Goal: Task Accomplishment & Management: Manage account settings

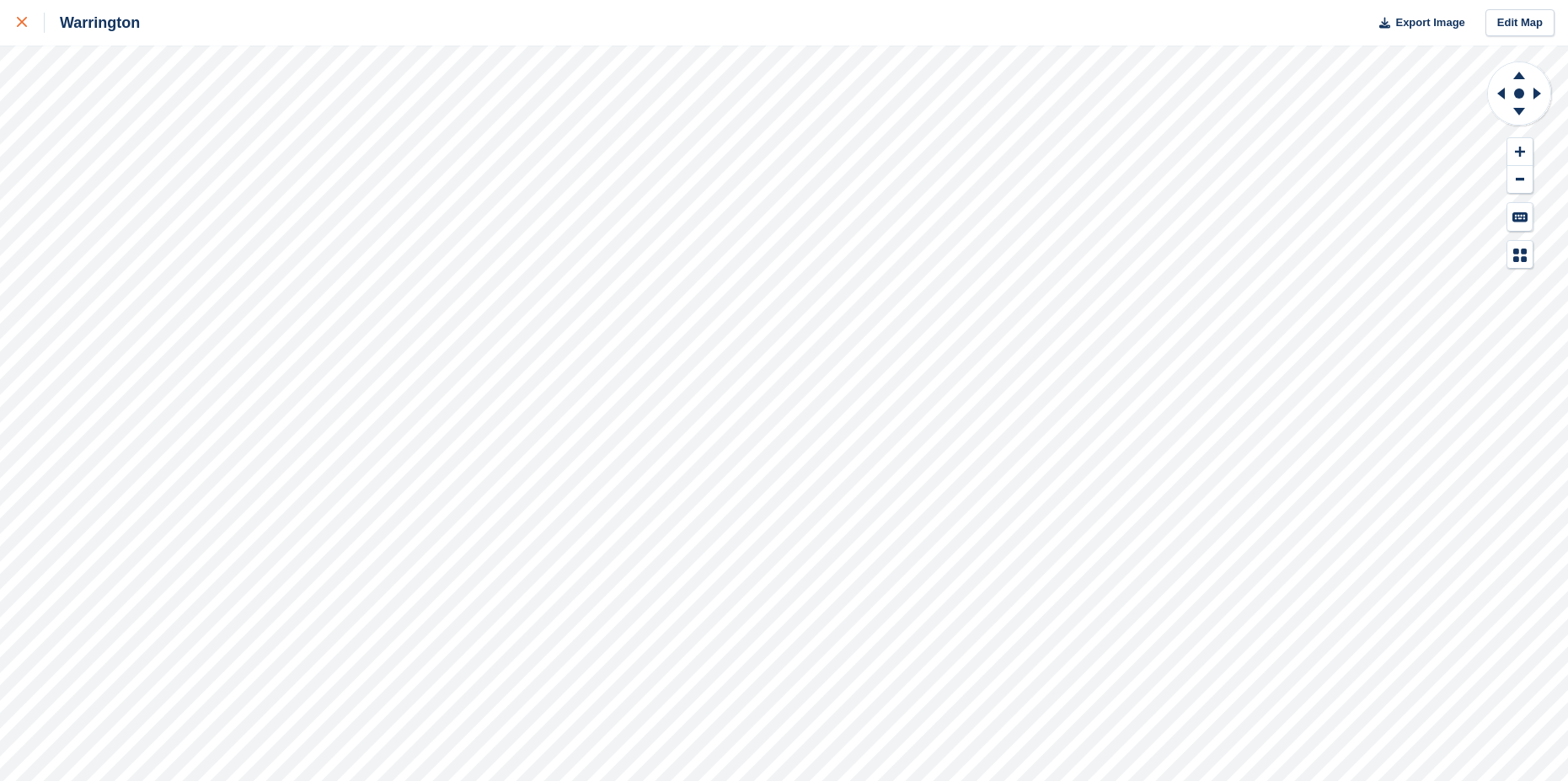
click at [21, 17] on div at bounding box center [30, 23] width 28 height 20
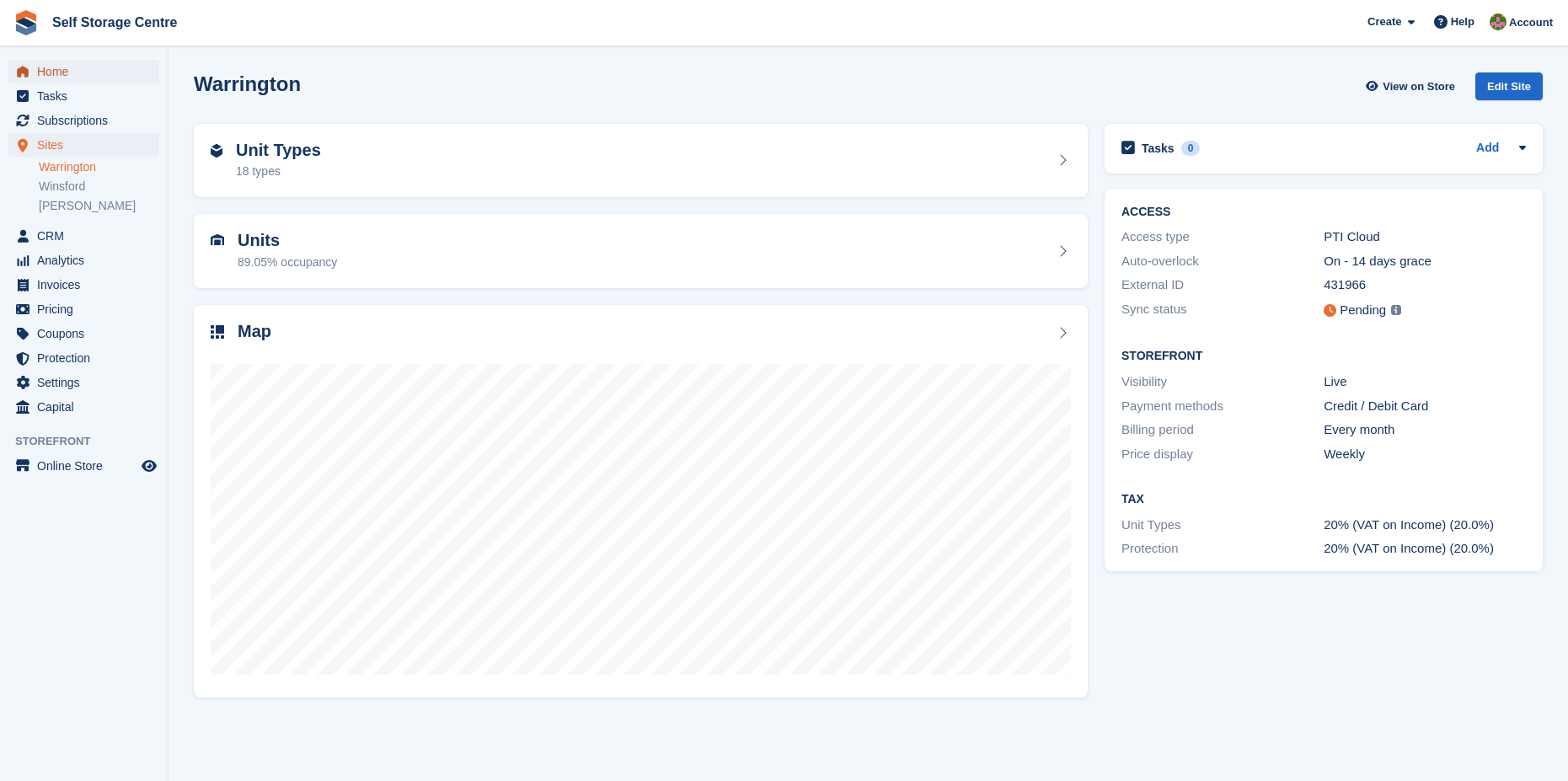
click at [55, 73] on span "Home" at bounding box center [88, 72] width 101 height 24
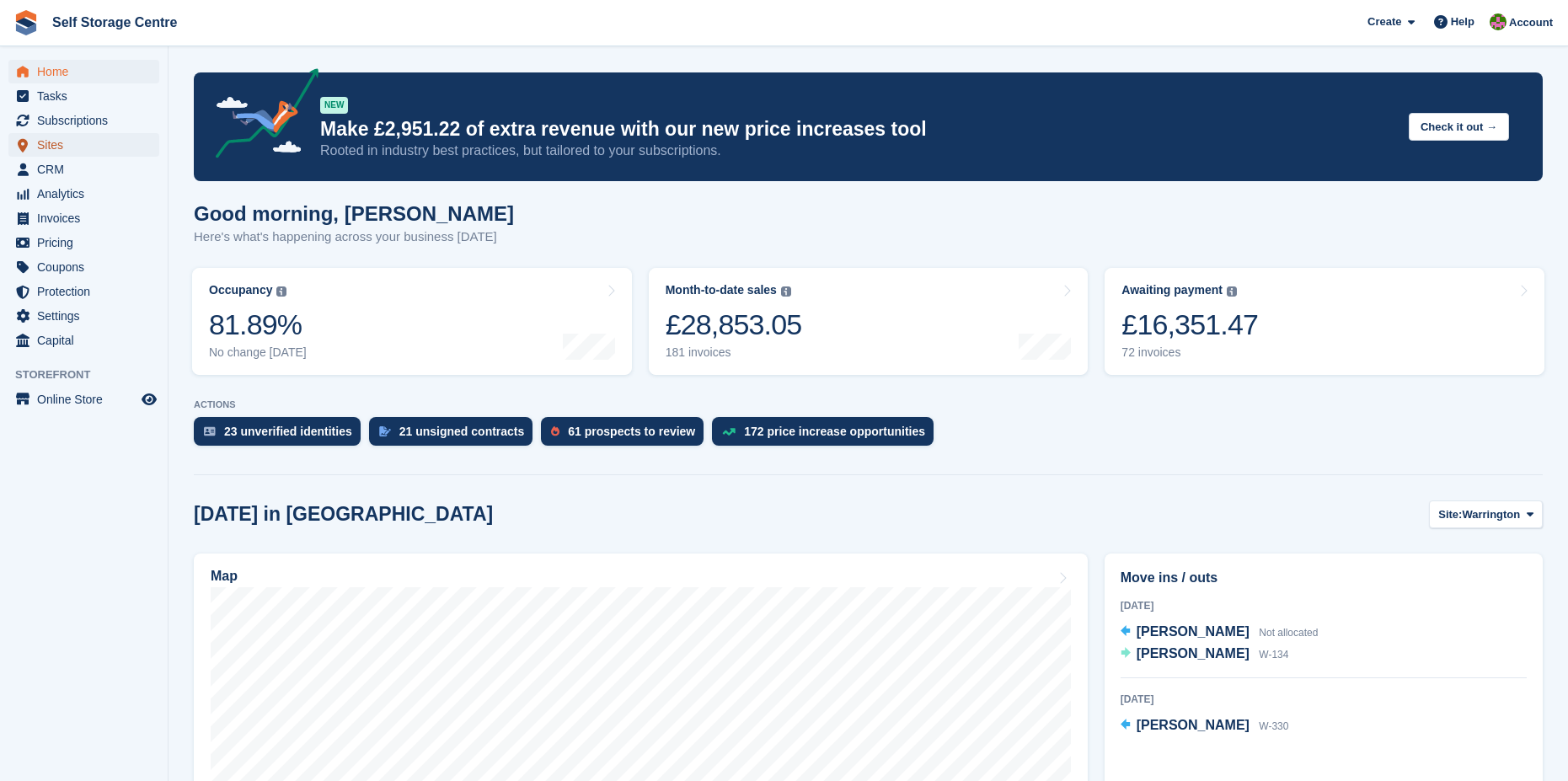
click at [53, 139] on span "Sites" at bounding box center [88, 145] width 101 height 24
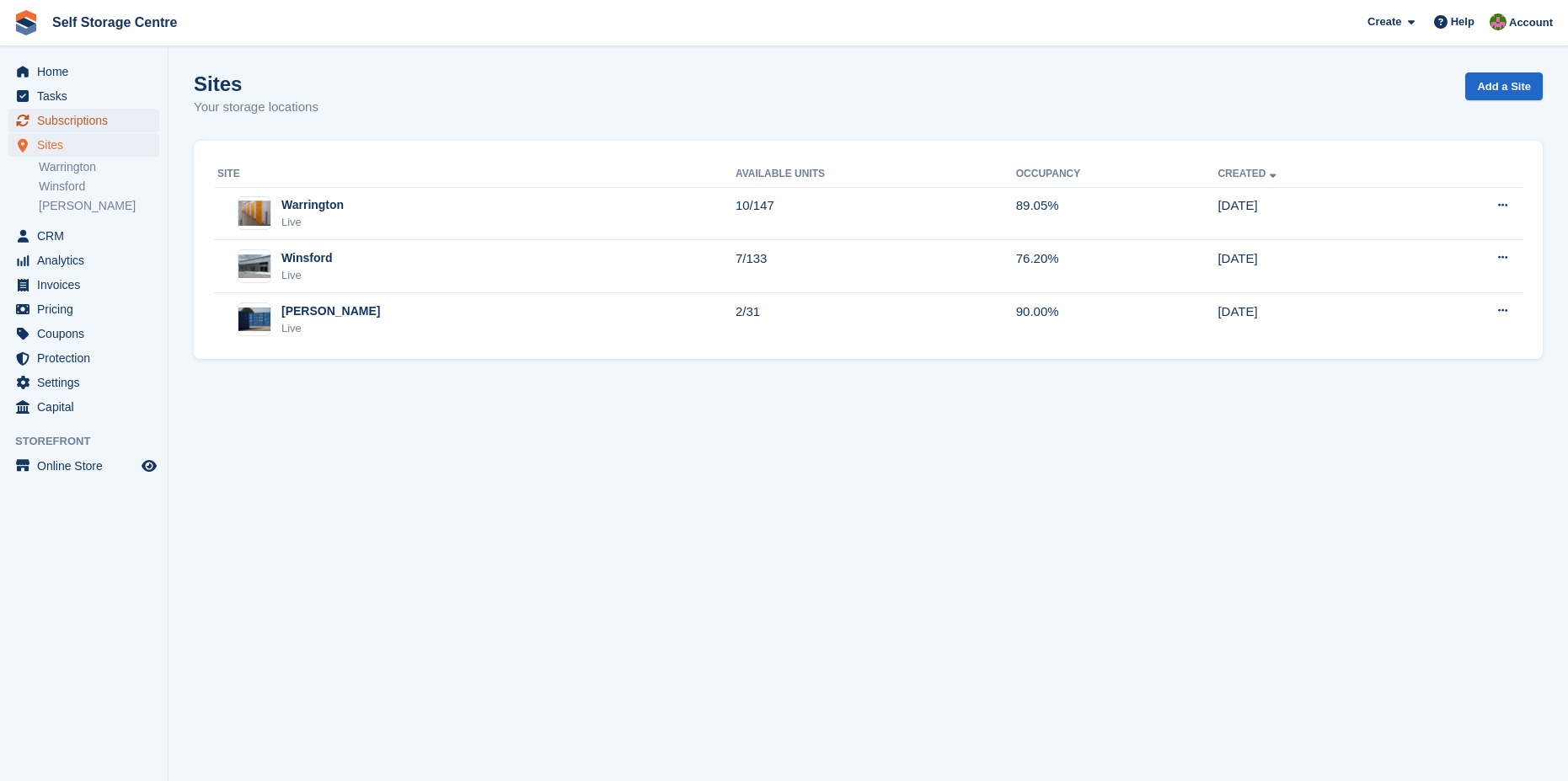
drag, startPoint x: 0, startPoint y: 0, endPoint x: 55, endPoint y: 116, distance: 128.4
click at [55, 116] on span "Subscriptions" at bounding box center [88, 121] width 101 height 24
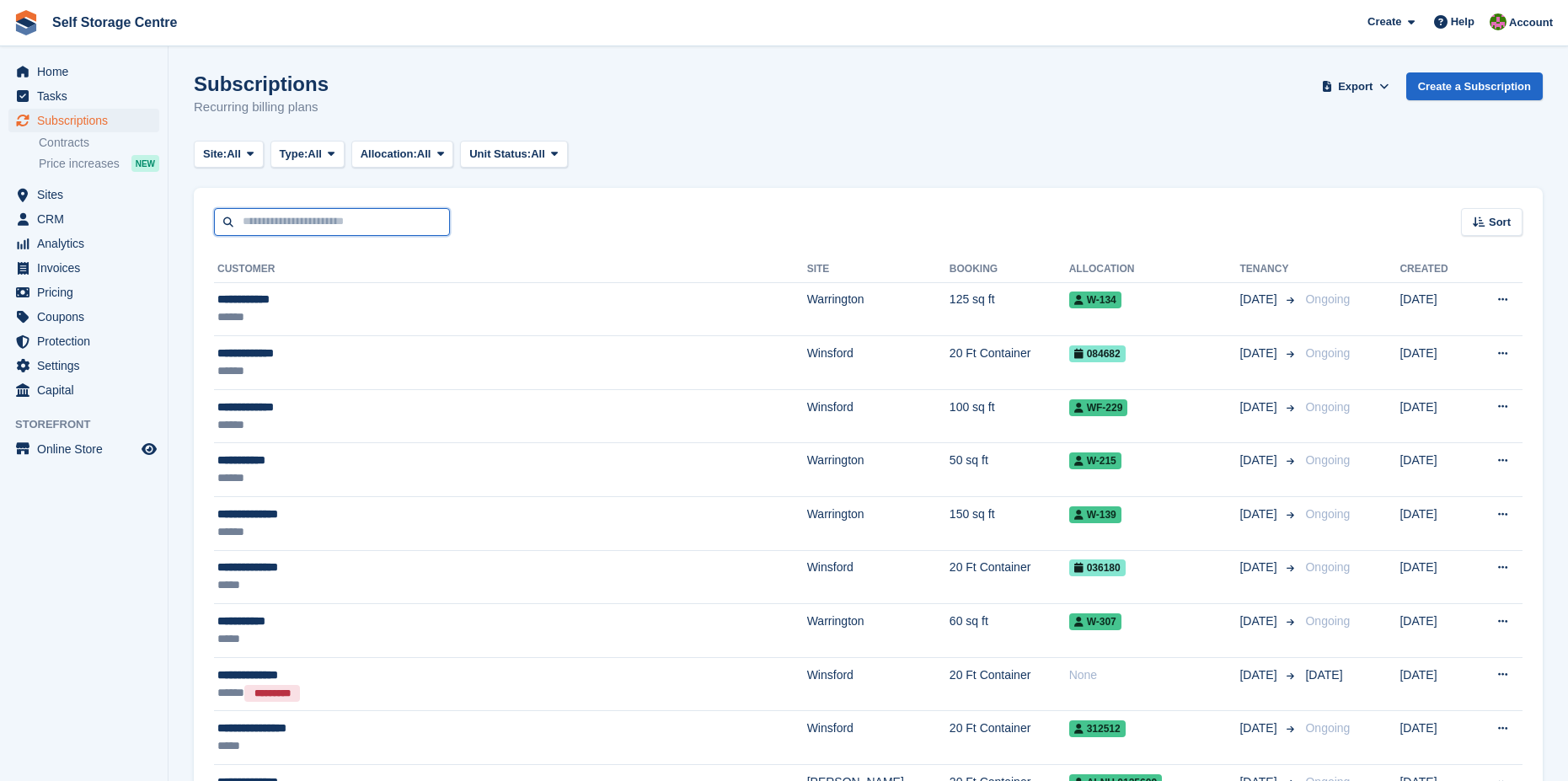
click at [246, 221] on input "text" at bounding box center [333, 222] width 236 height 28
type input "*****"
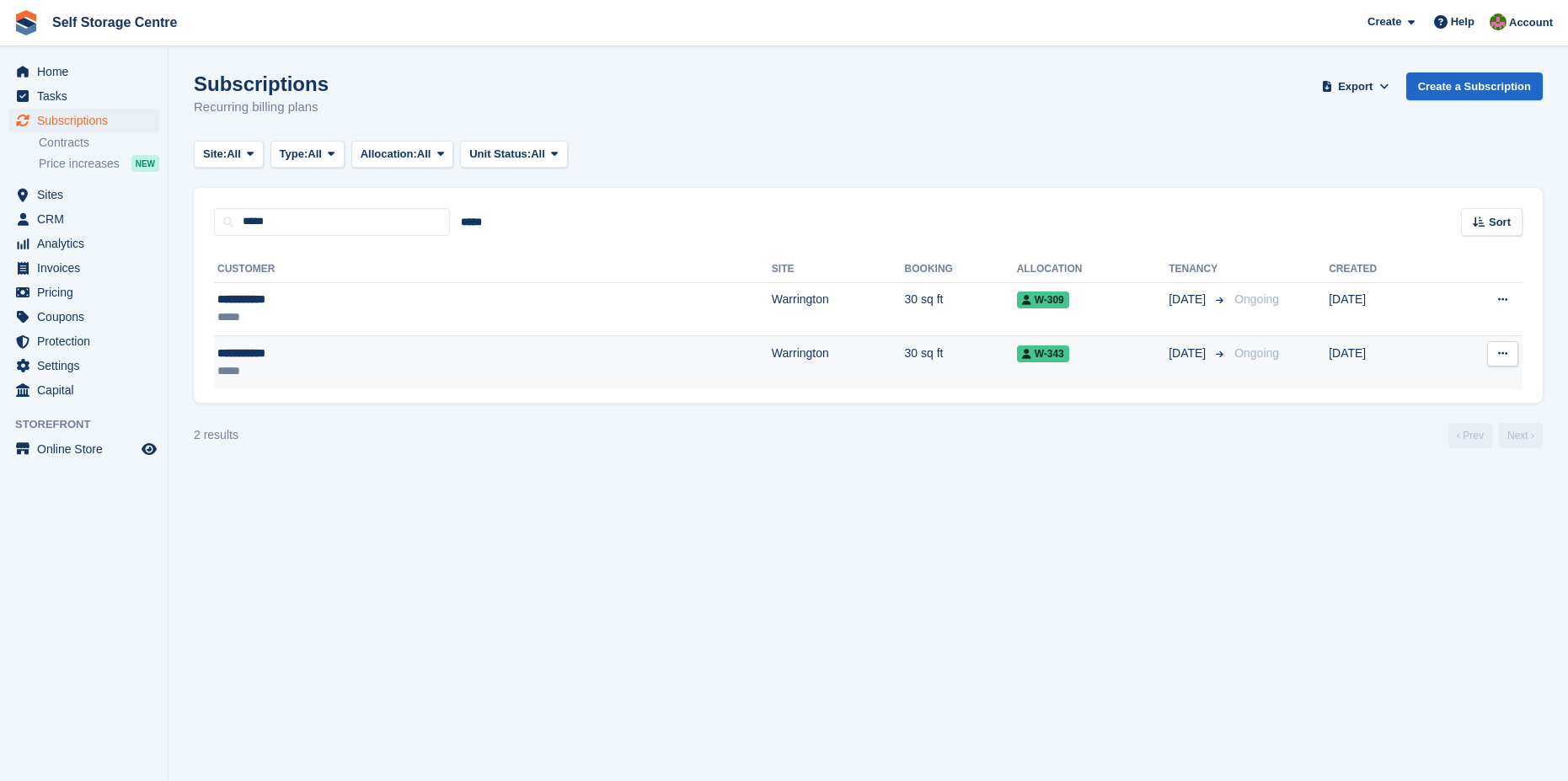
click at [248, 354] on div "**********" at bounding box center [336, 353] width 236 height 18
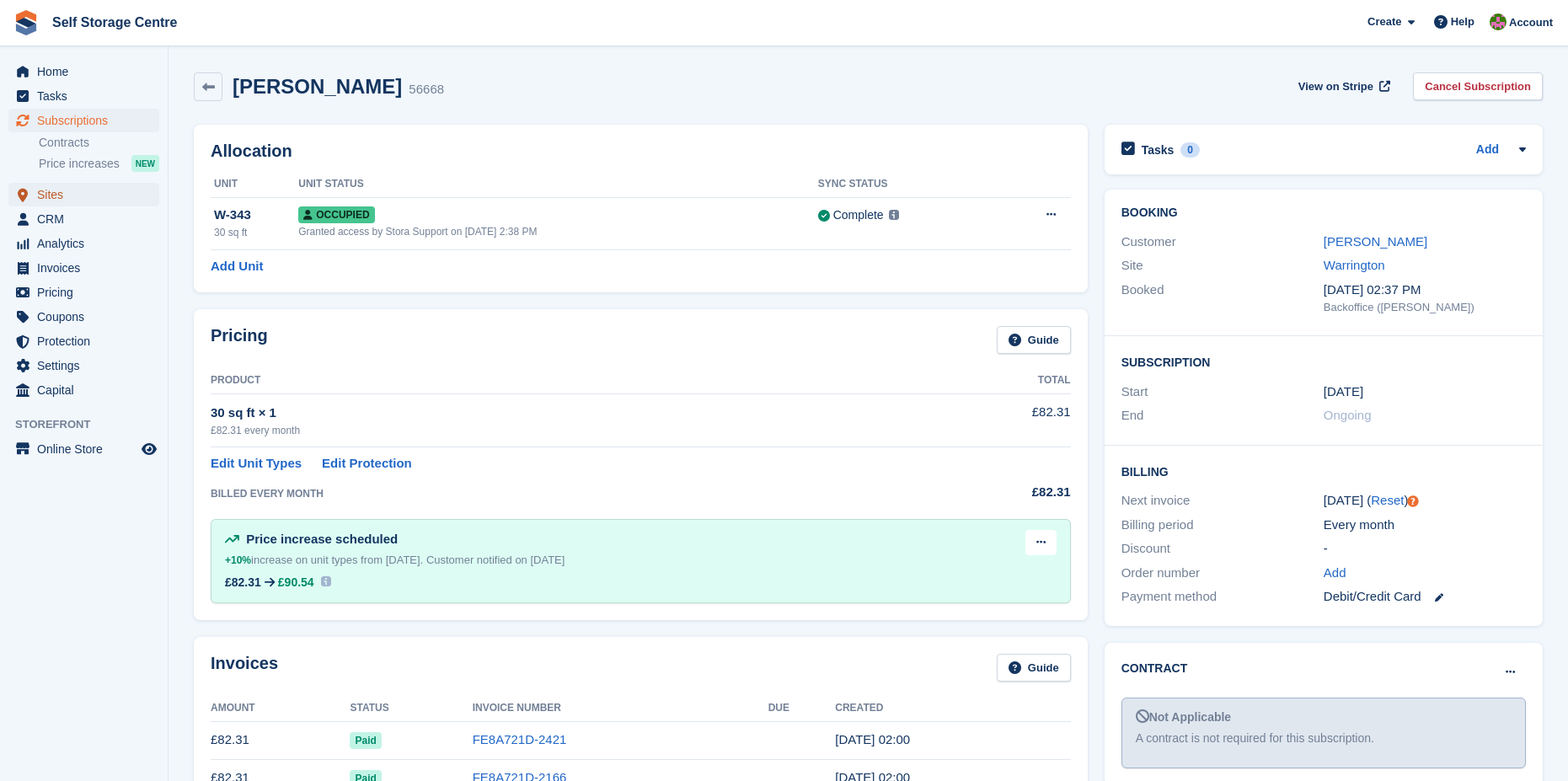
click at [38, 193] on span "Sites" at bounding box center [88, 195] width 101 height 24
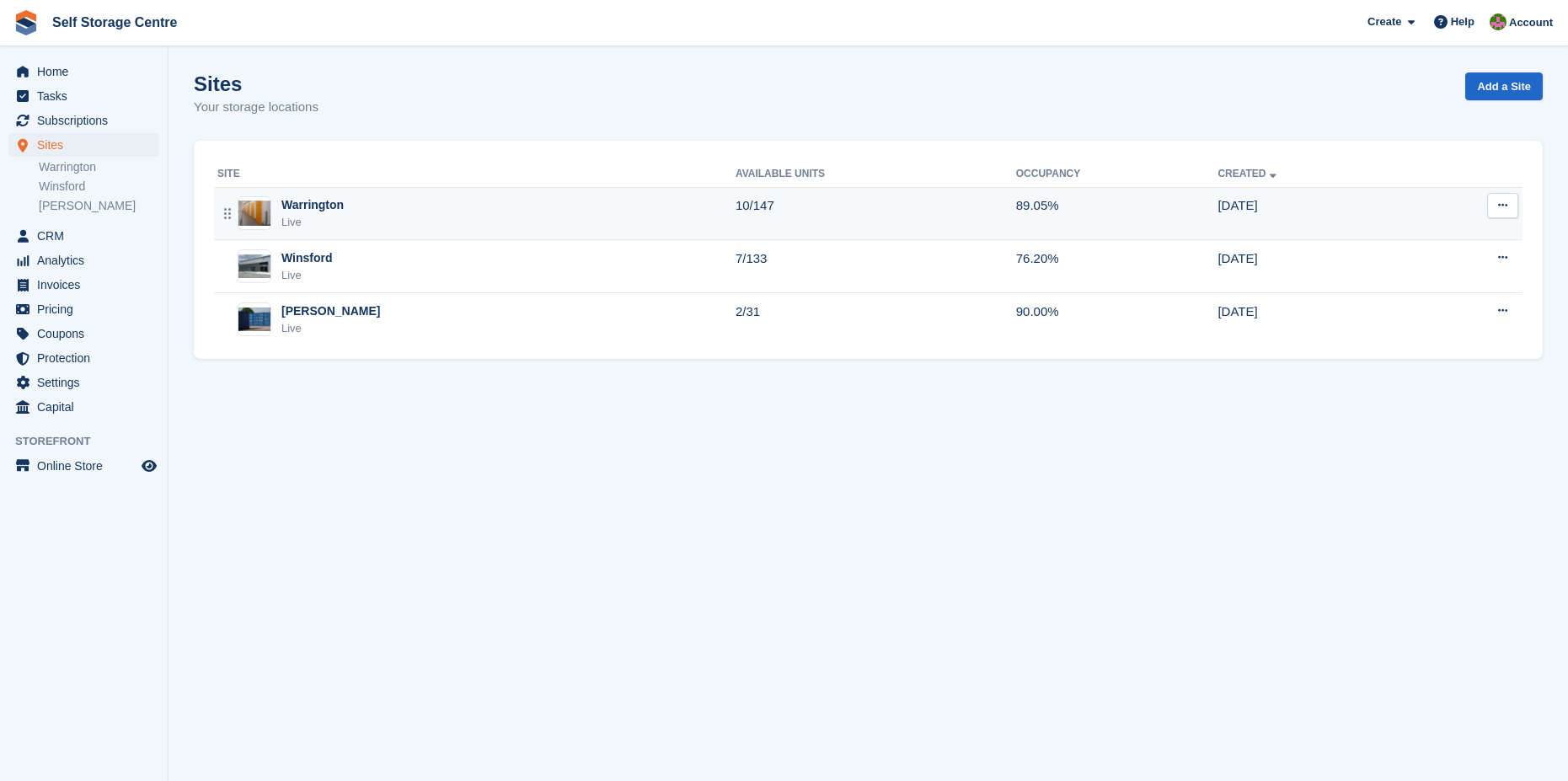
click at [327, 204] on div "Warrington" at bounding box center [312, 205] width 62 height 18
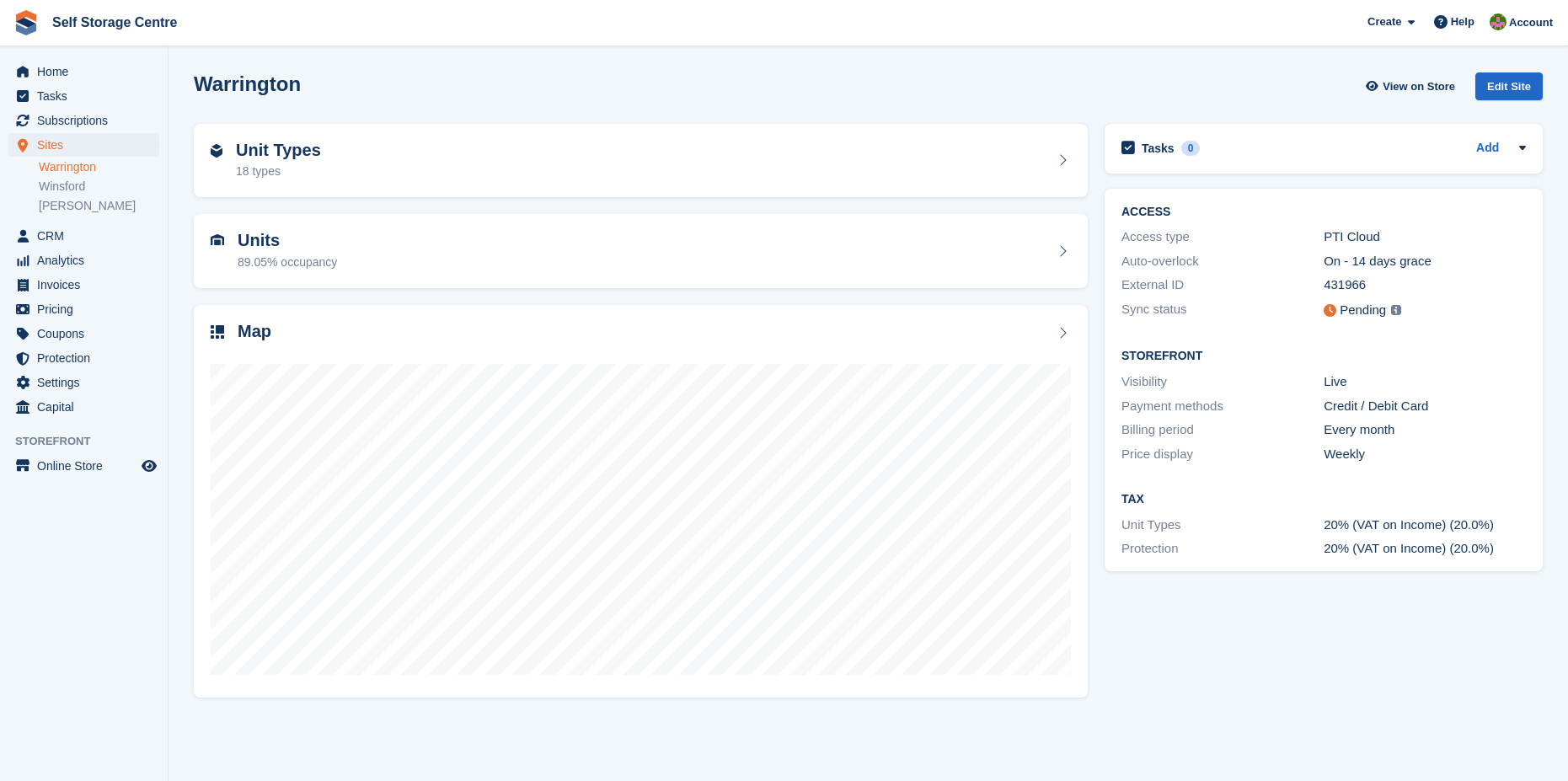
click at [286, 154] on h2 "Unit Types" at bounding box center [278, 150] width 85 height 19
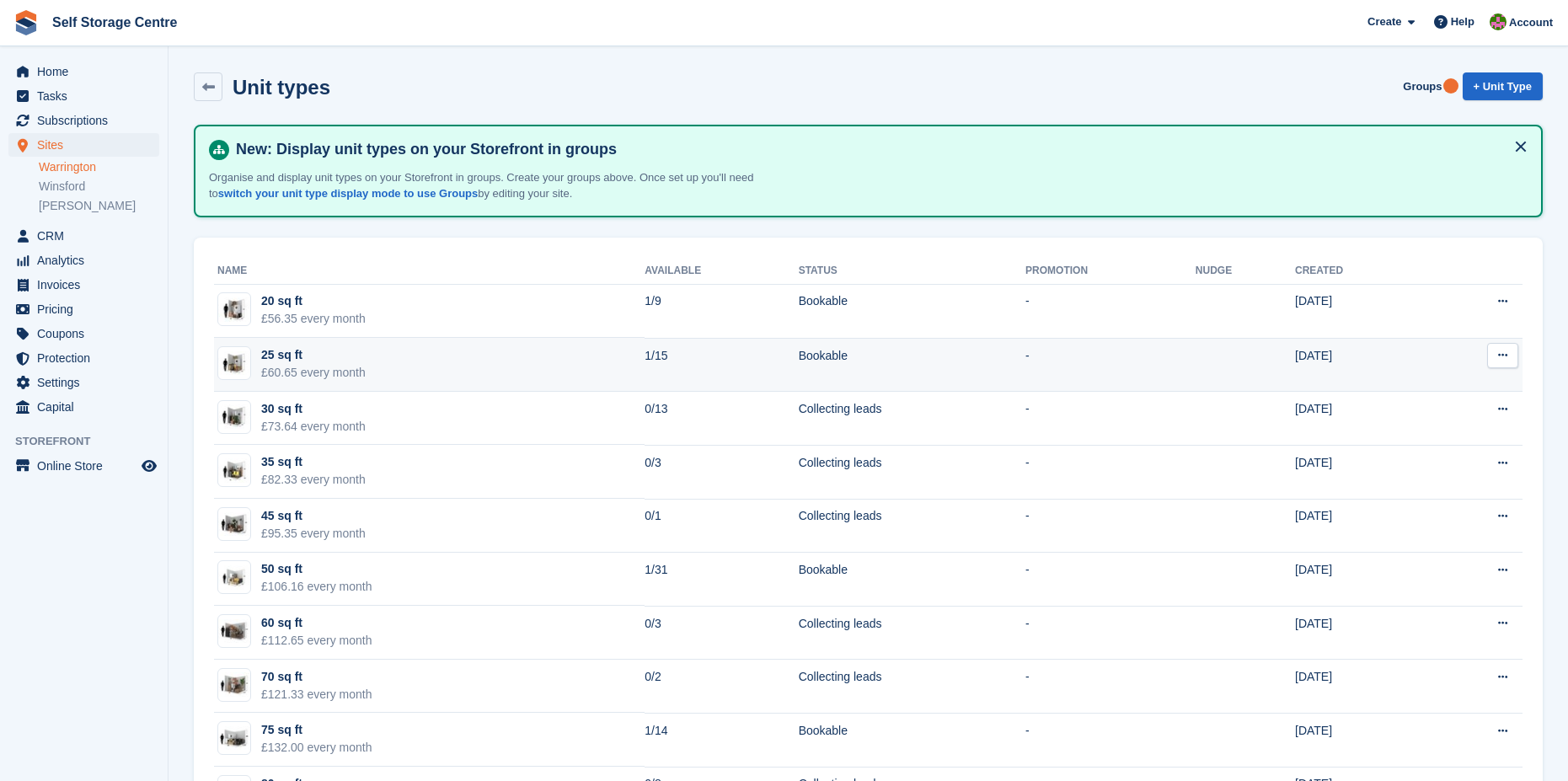
click at [304, 356] on div "25 sq ft" at bounding box center [313, 355] width 105 height 18
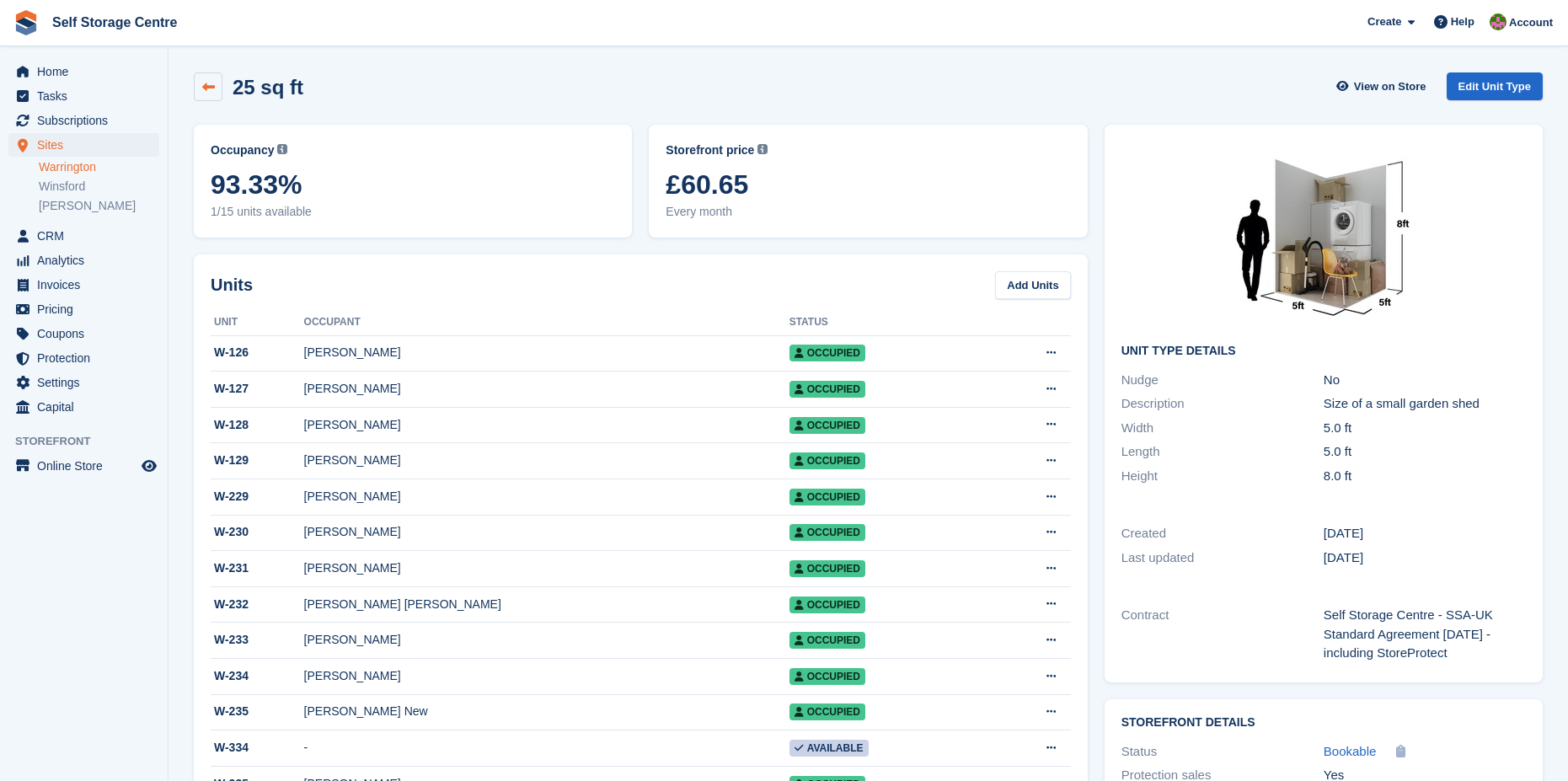
click at [208, 85] on icon at bounding box center [208, 87] width 13 height 13
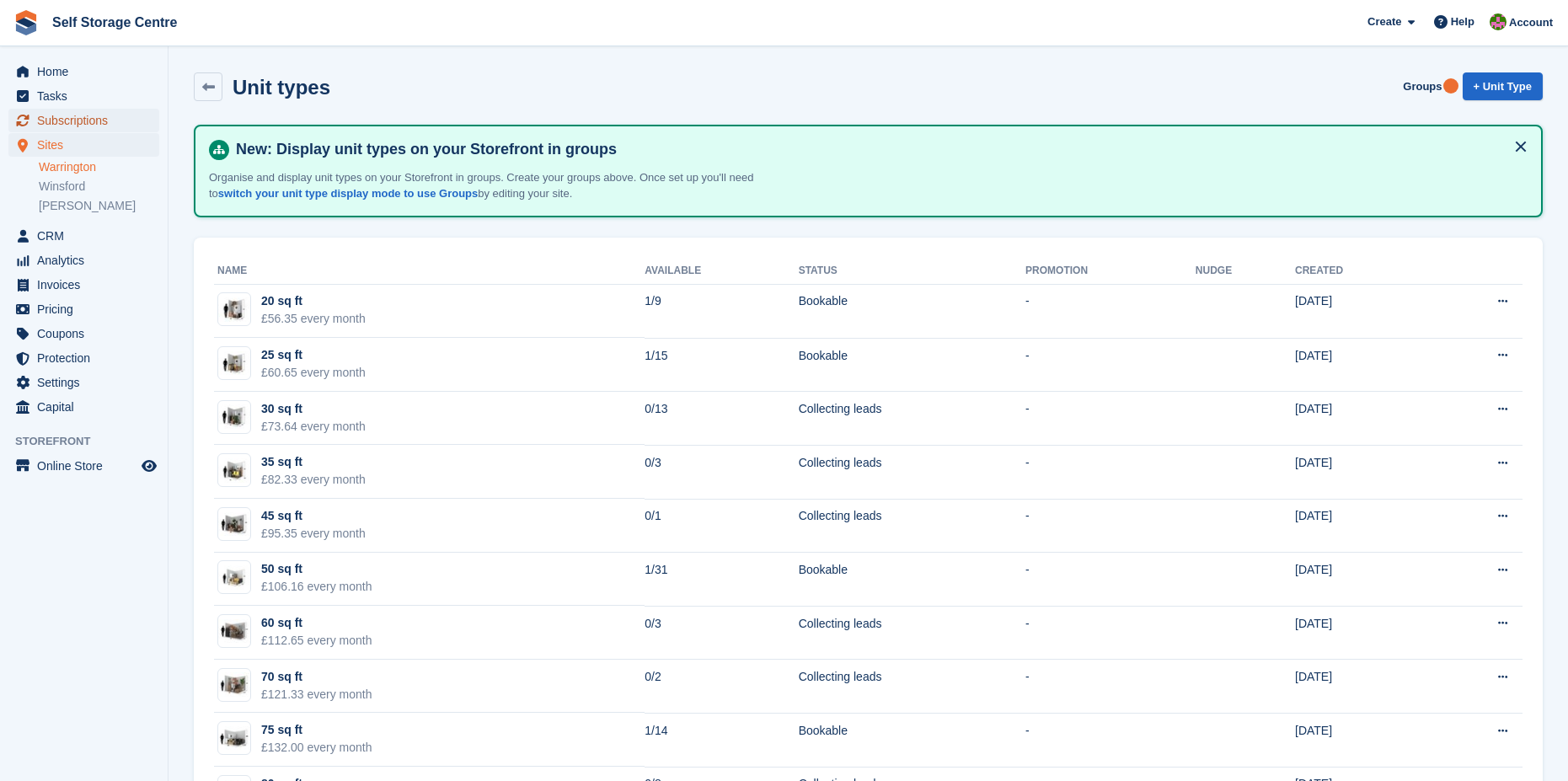
click at [63, 117] on span "Subscriptions" at bounding box center [88, 121] width 101 height 24
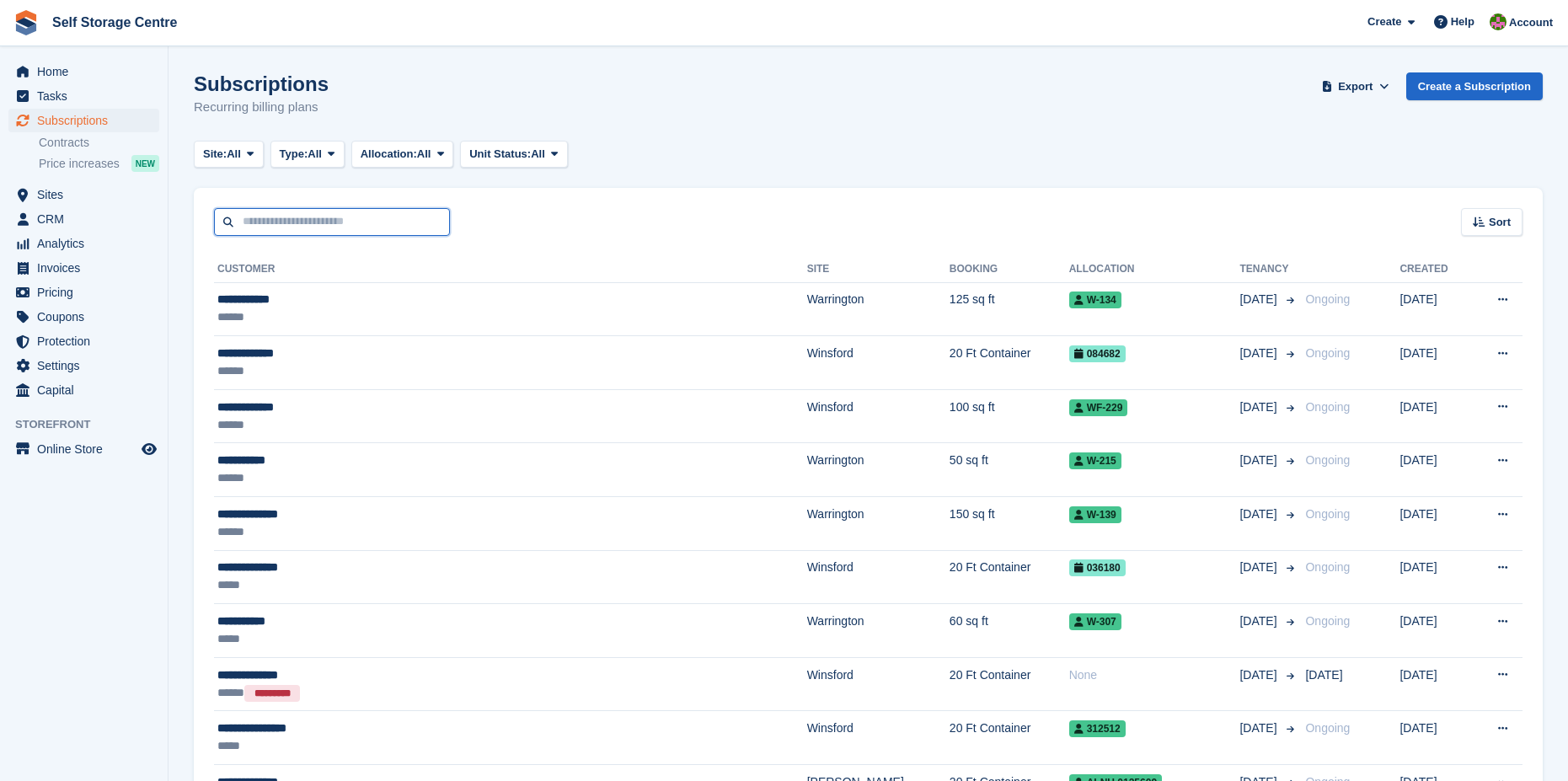
click at [252, 218] on input "text" at bounding box center [333, 222] width 236 height 28
type input "*****"
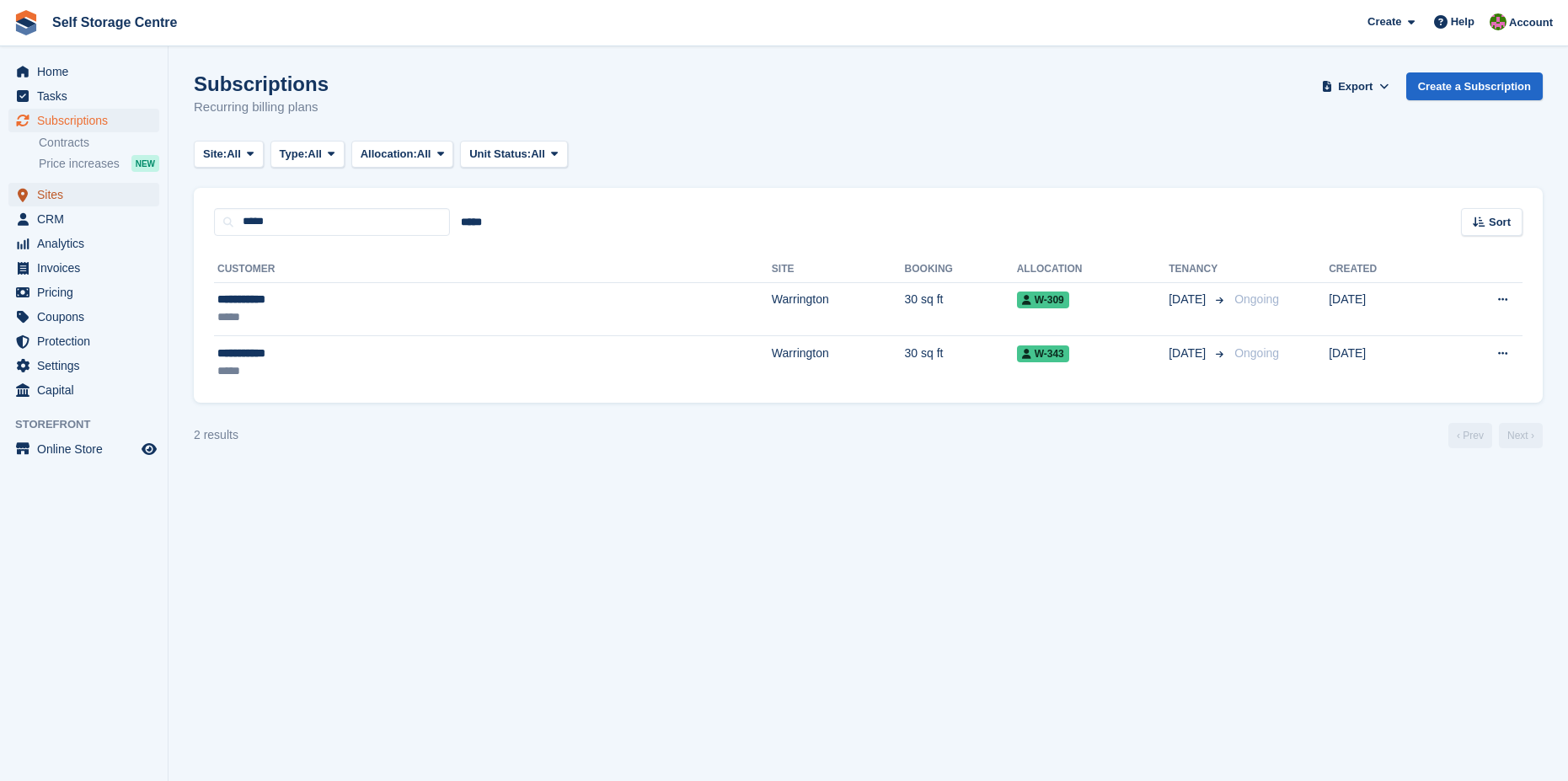
click at [49, 196] on span "Sites" at bounding box center [88, 195] width 101 height 24
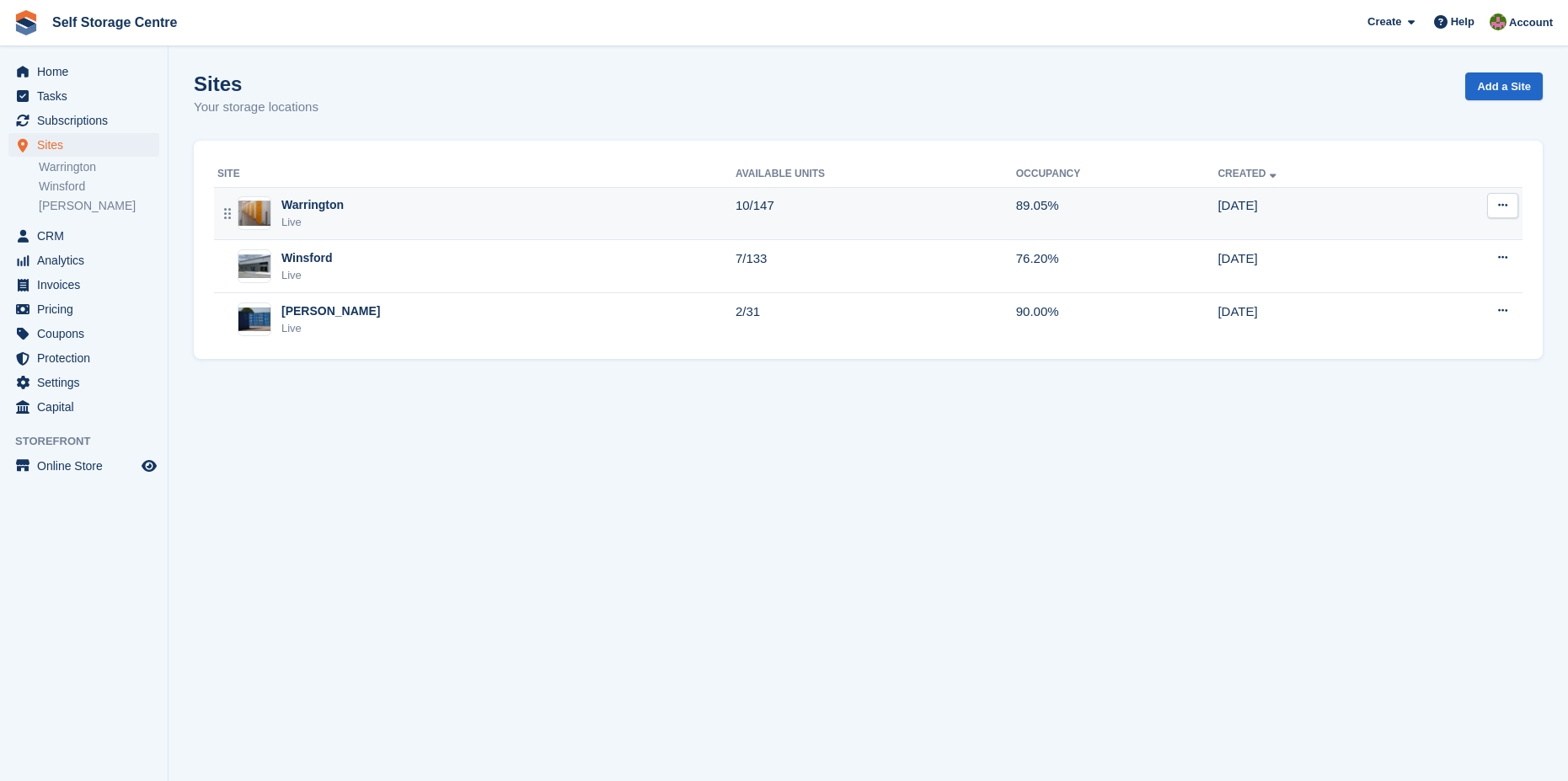
click at [345, 223] on div "Warrington Live" at bounding box center [477, 214] width 518 height 35
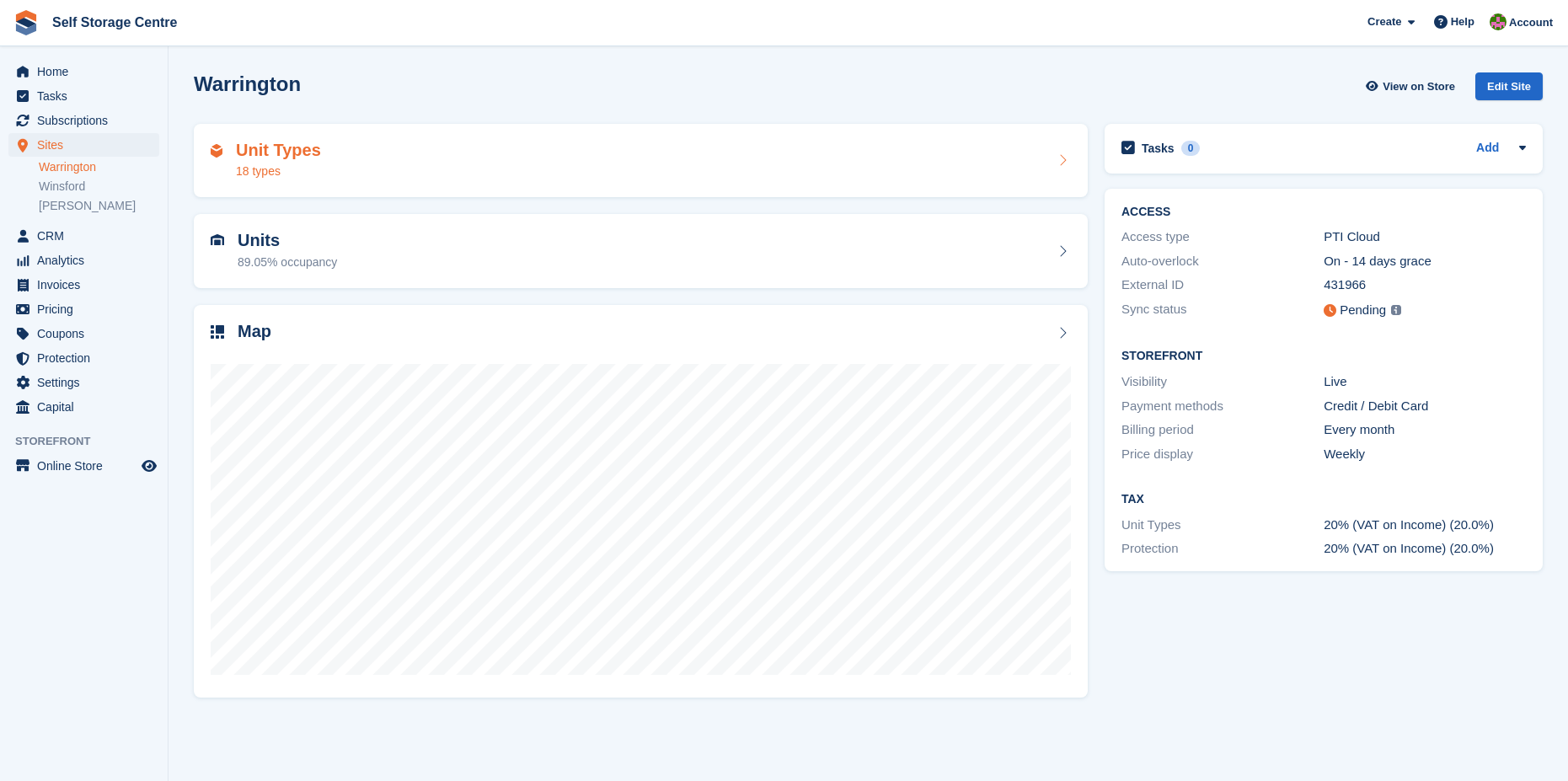
click at [262, 163] on div "18 types" at bounding box center [278, 171] width 85 height 18
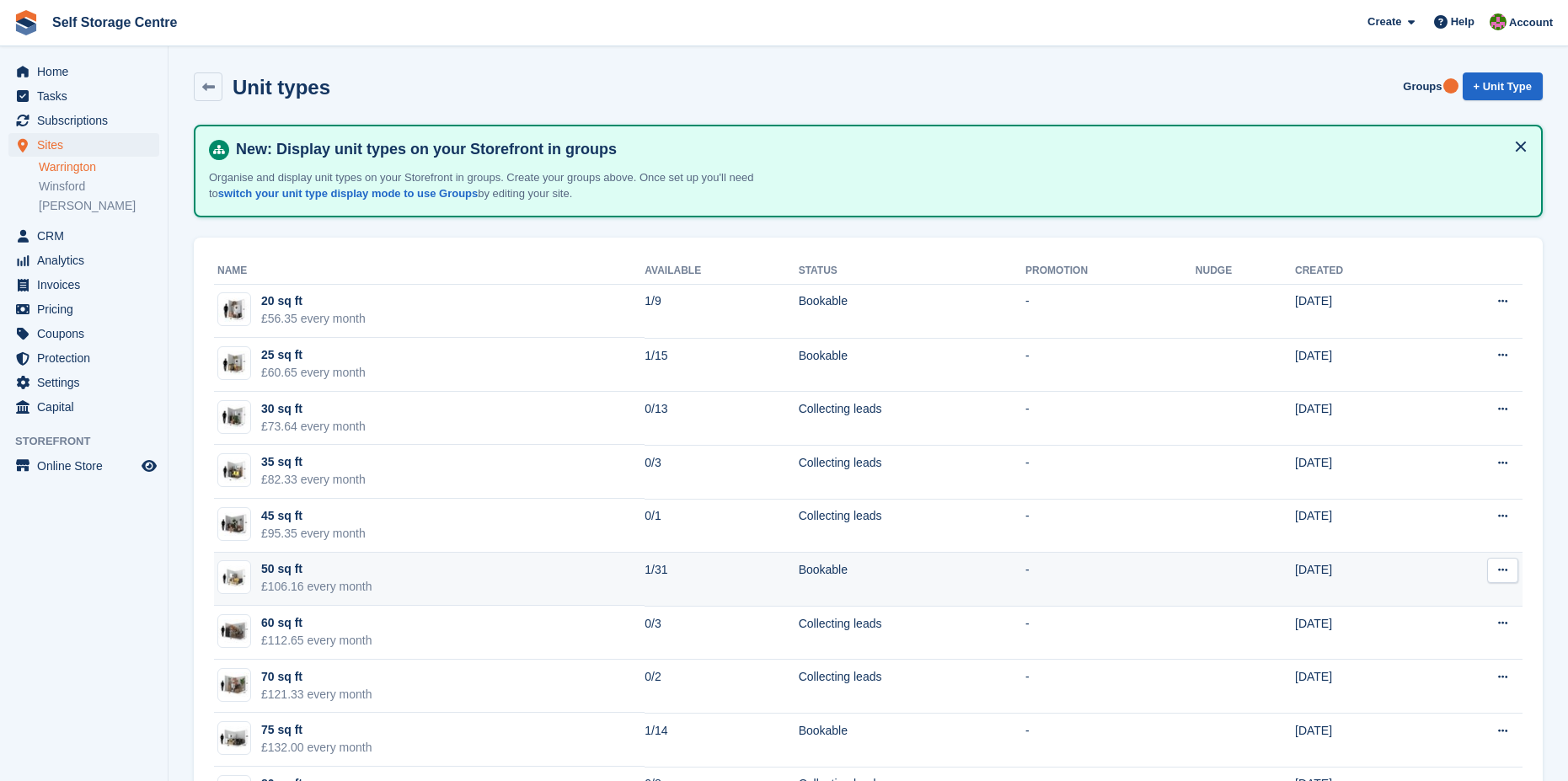
click at [300, 573] on div "50 sq ft" at bounding box center [316, 569] width 111 height 18
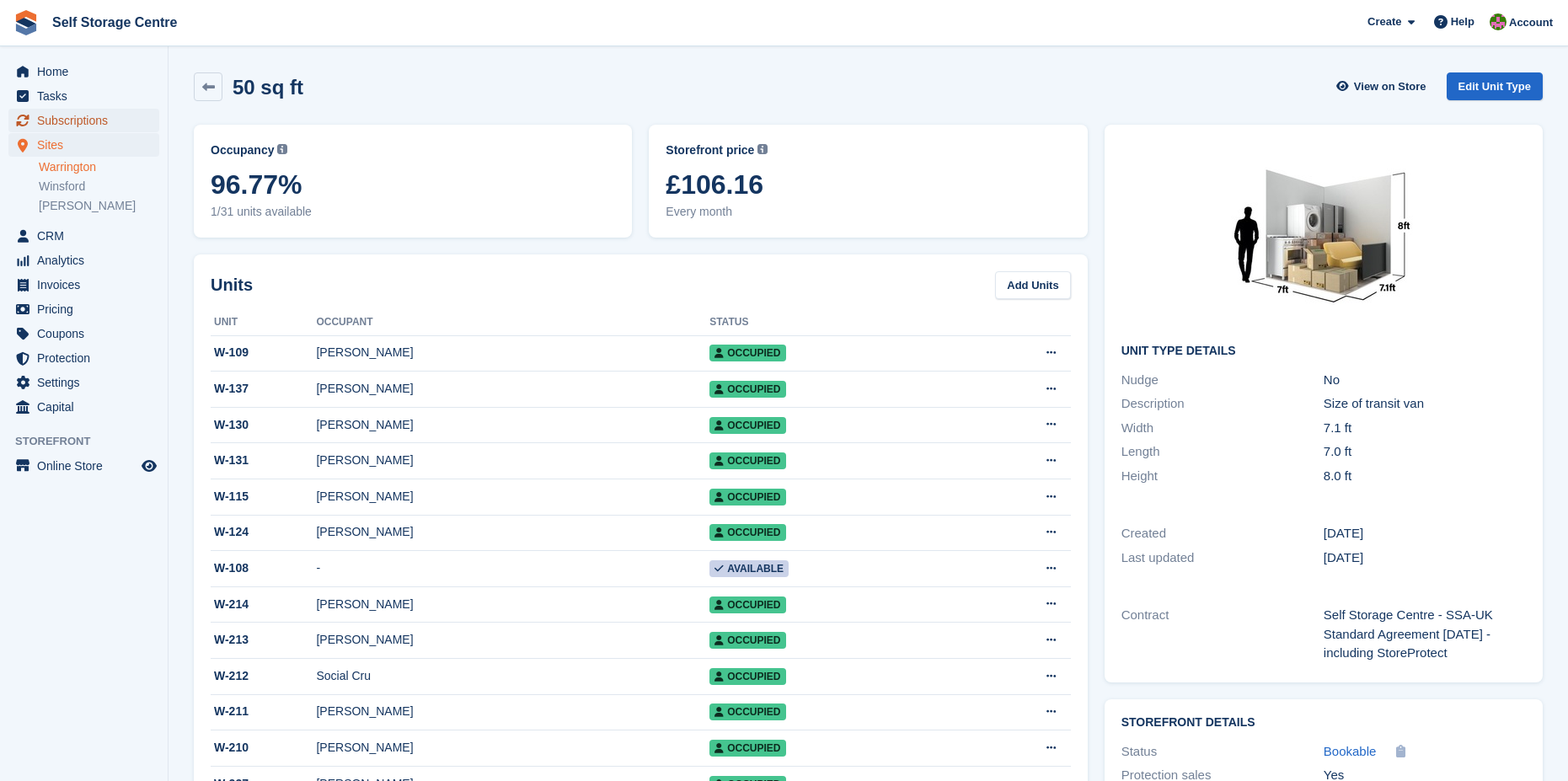
click at [43, 117] on span "Subscriptions" at bounding box center [88, 121] width 101 height 24
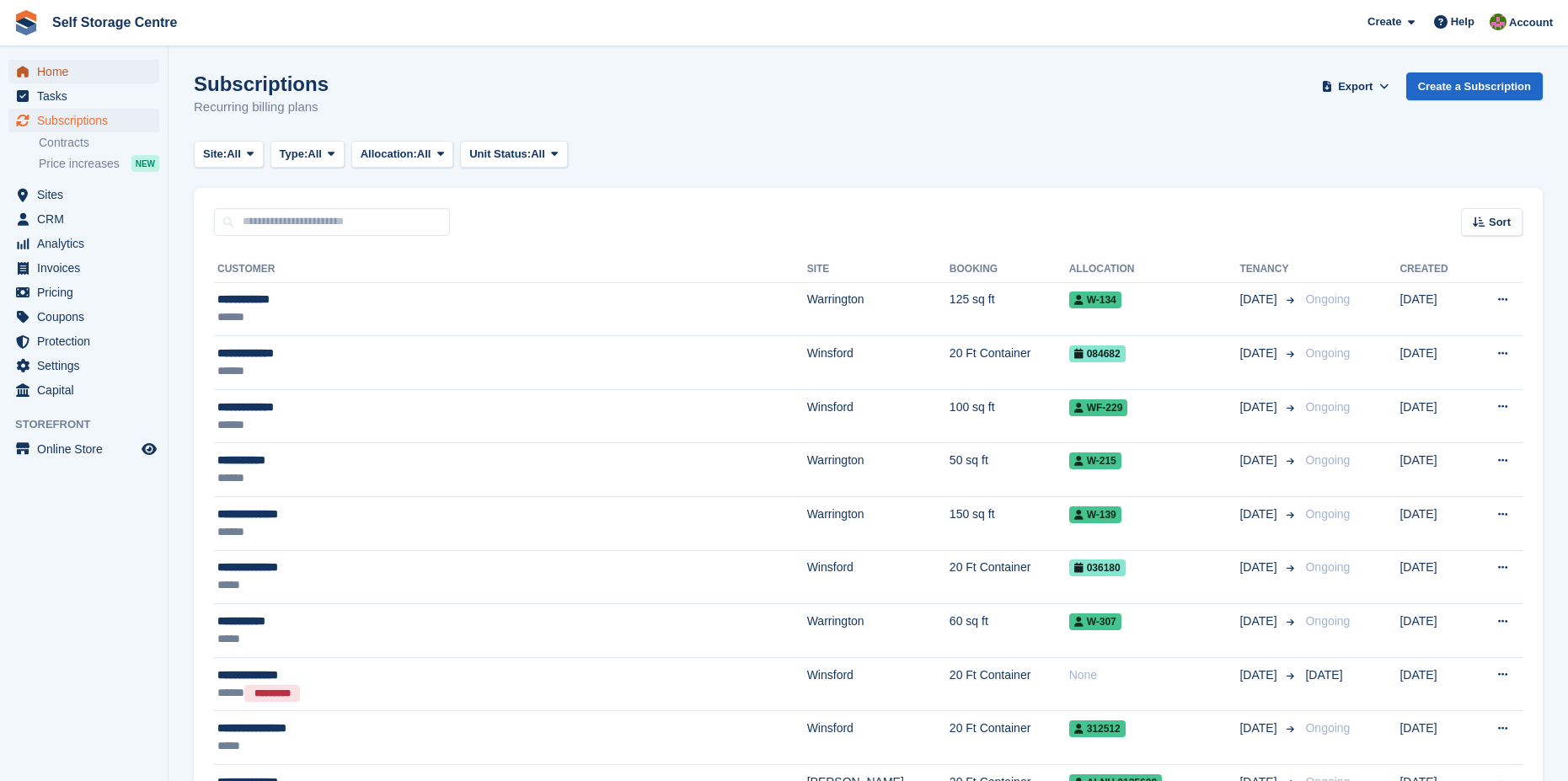
click at [52, 73] on span "Home" at bounding box center [88, 72] width 101 height 24
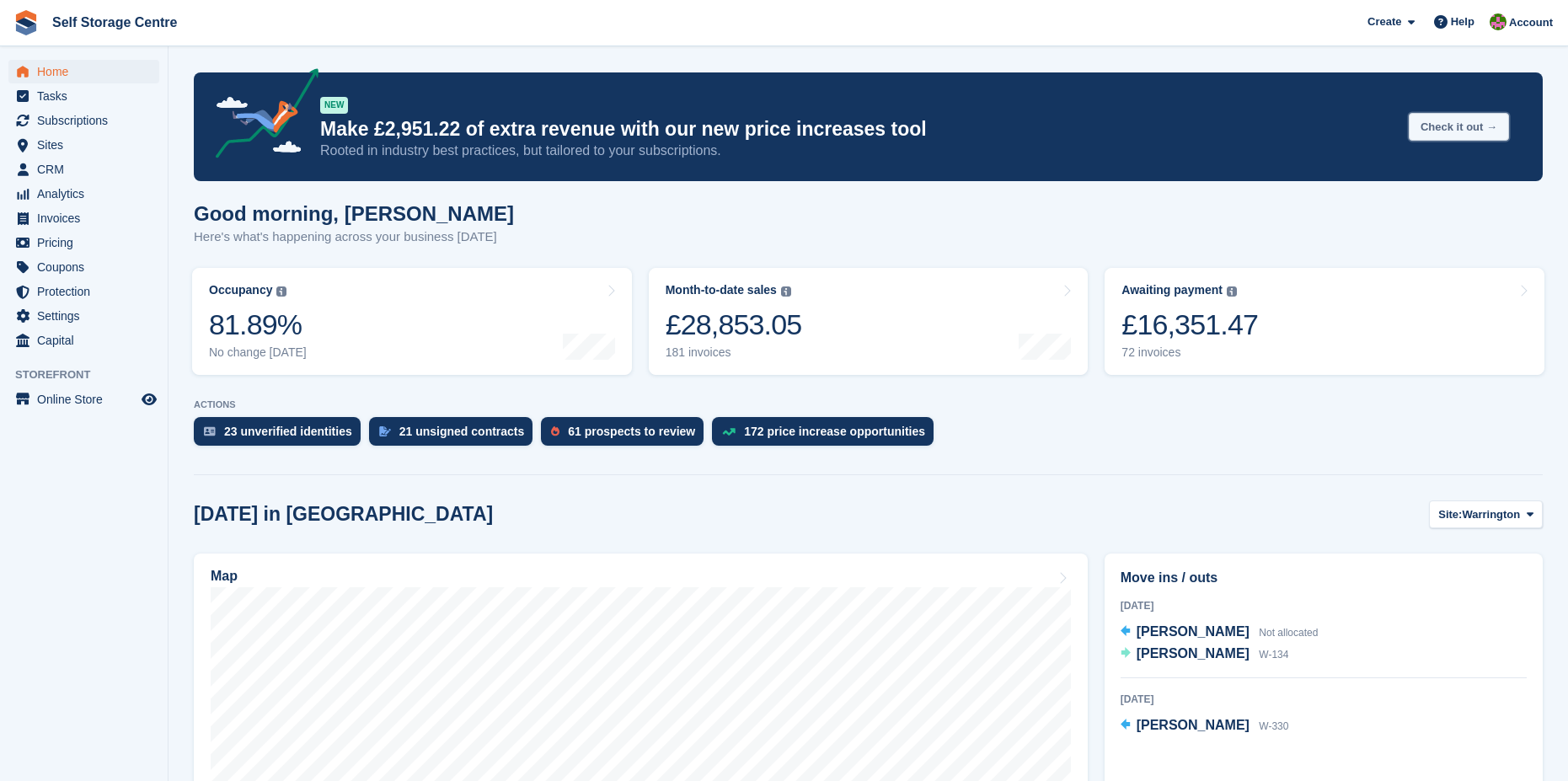
click at [1477, 130] on button "Check it out →" at bounding box center [1458, 127] width 100 height 28
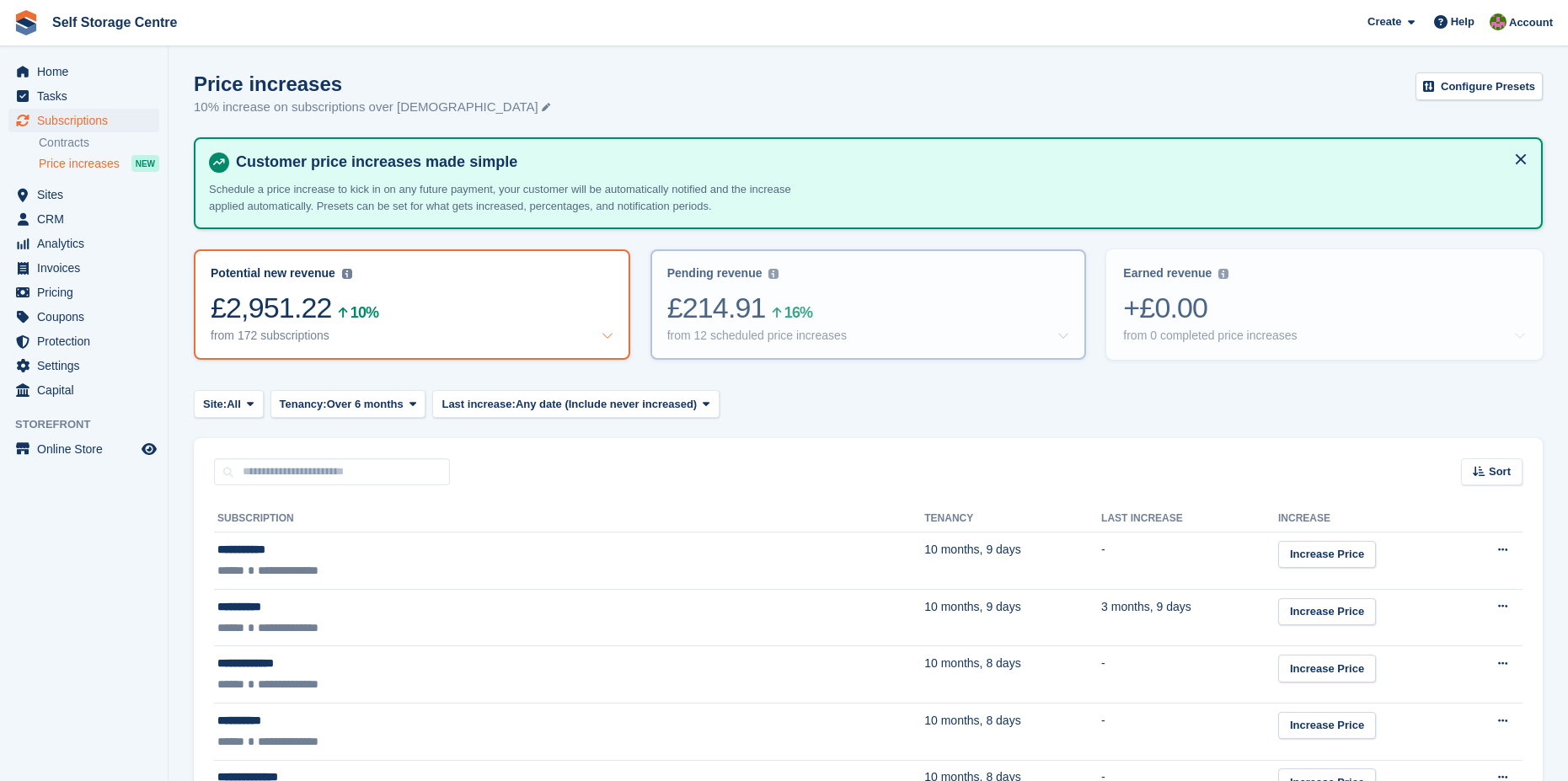
click at [835, 316] on div "£214.91 16%" at bounding box center [868, 307] width 403 height 35
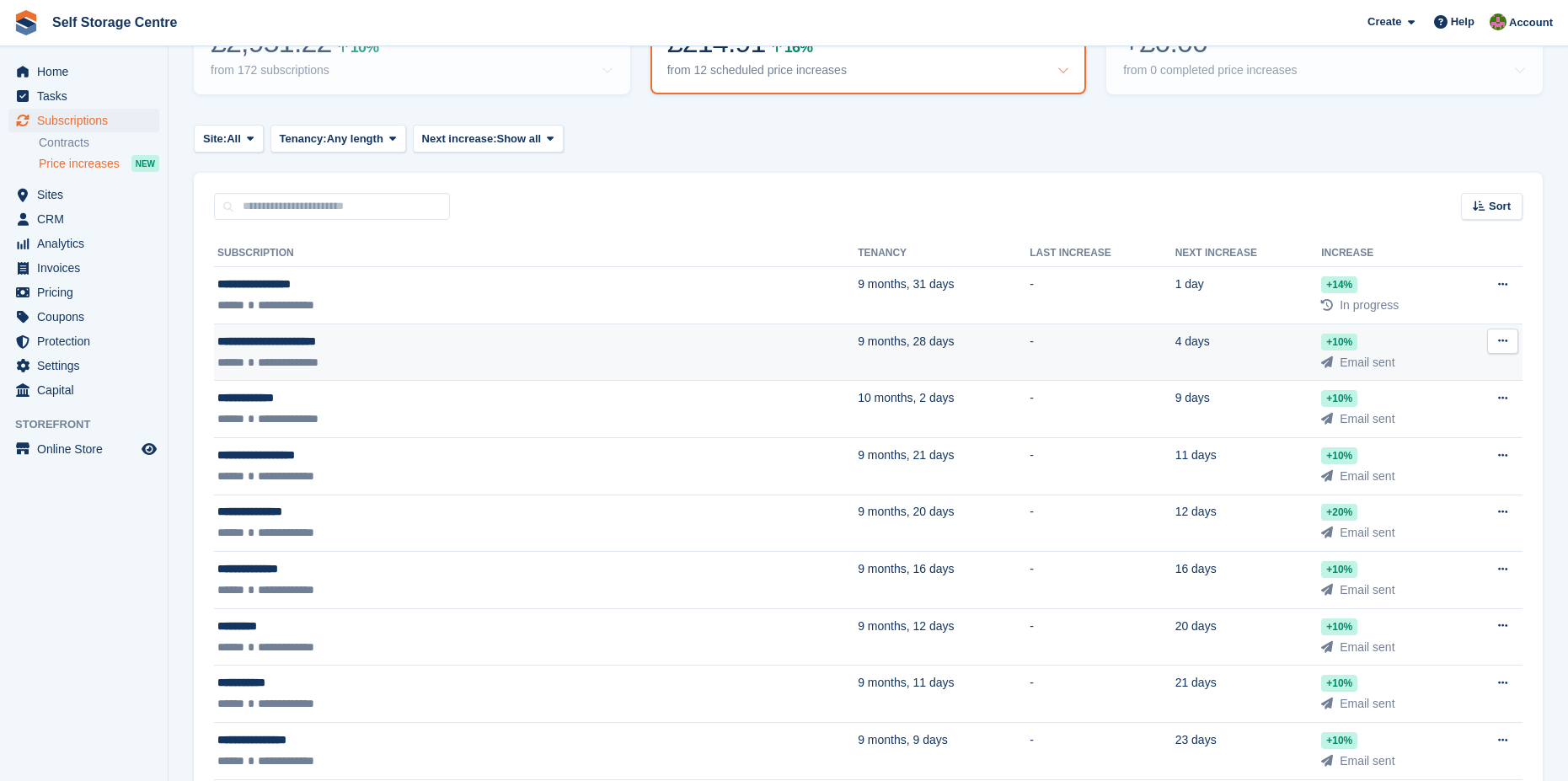
scroll to position [518, 0]
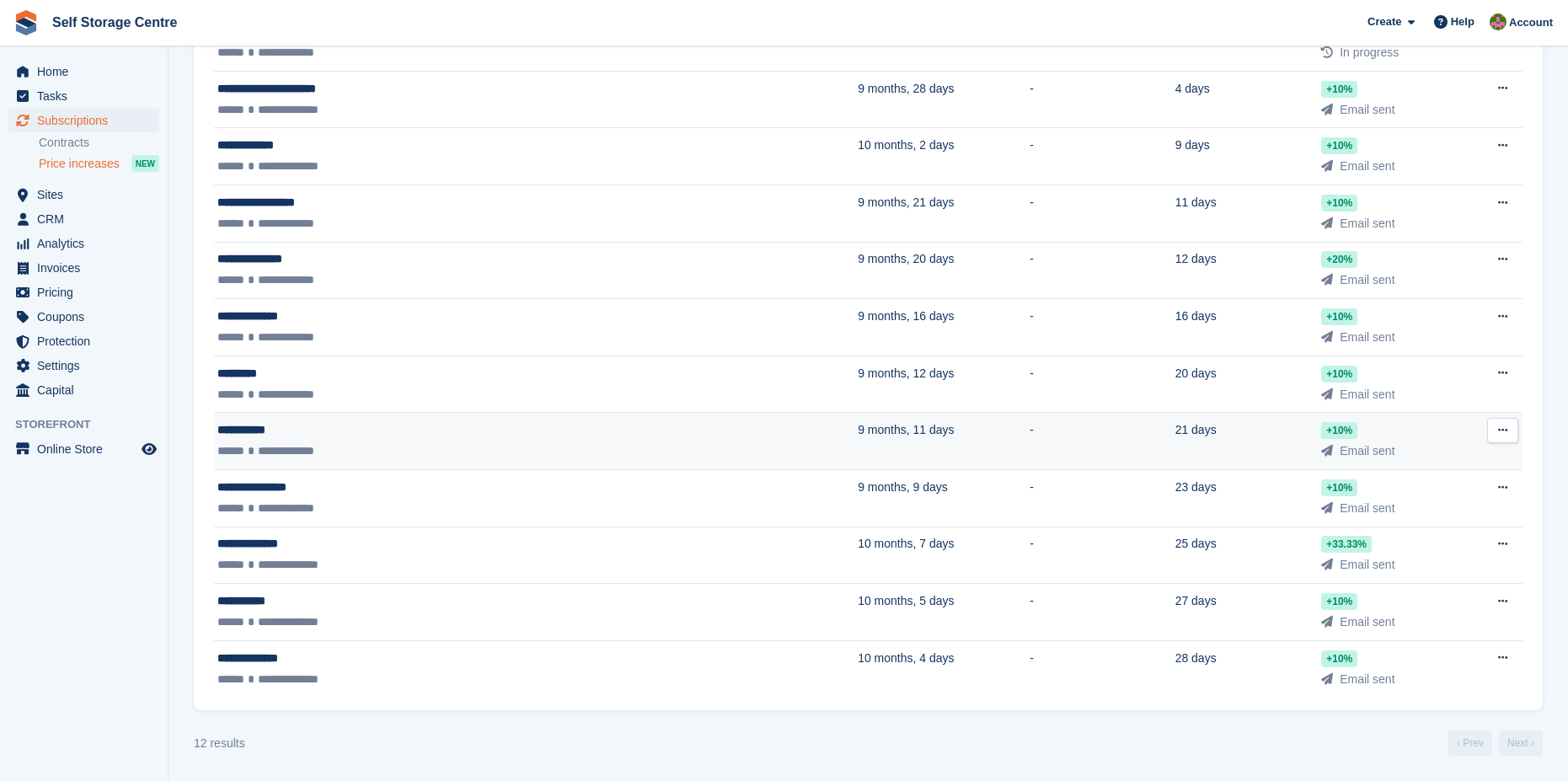
click at [1511, 425] on button at bounding box center [1502, 431] width 31 height 25
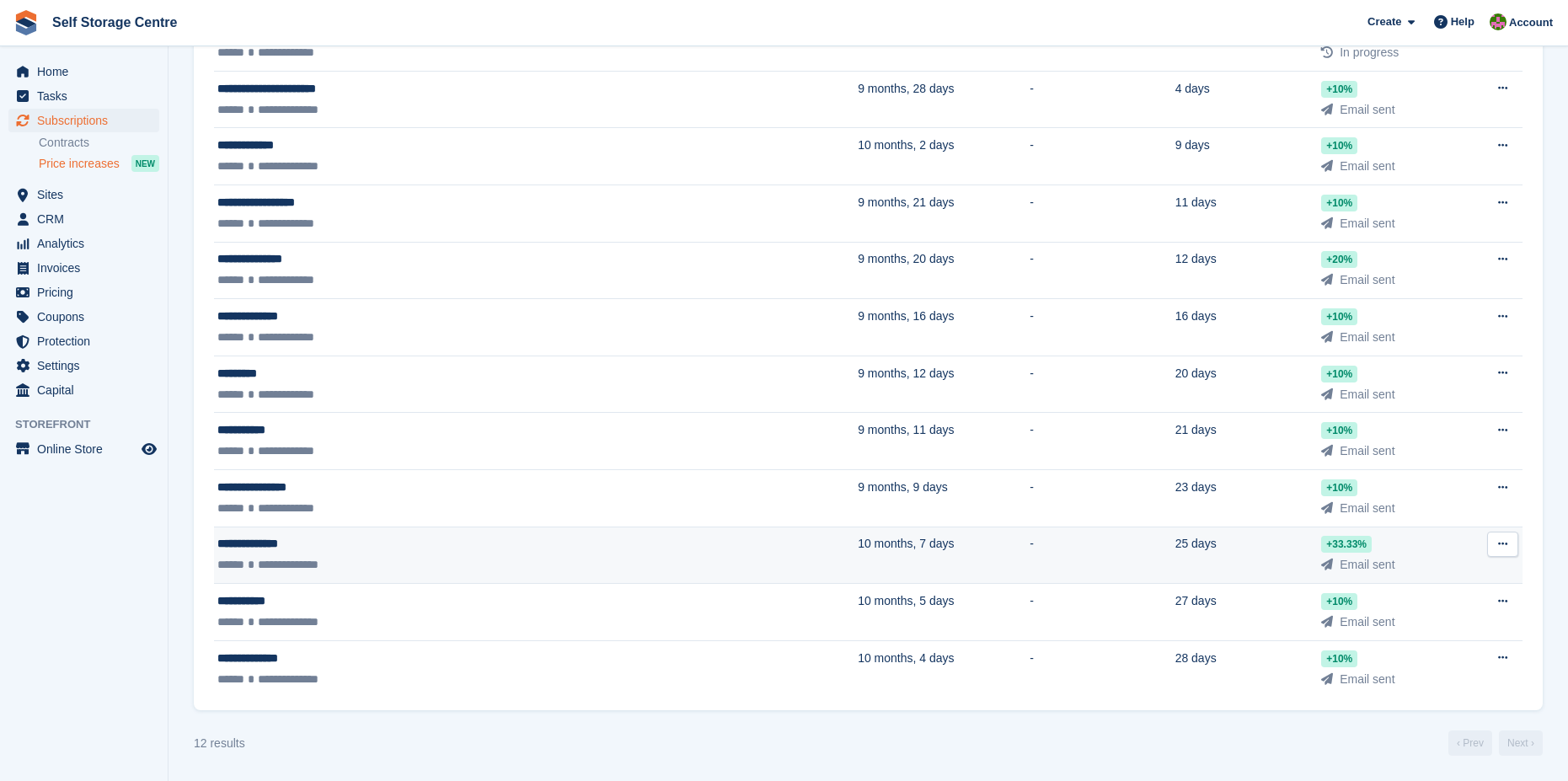
click at [241, 556] on td "**********" at bounding box center [536, 556] width 644 height 57
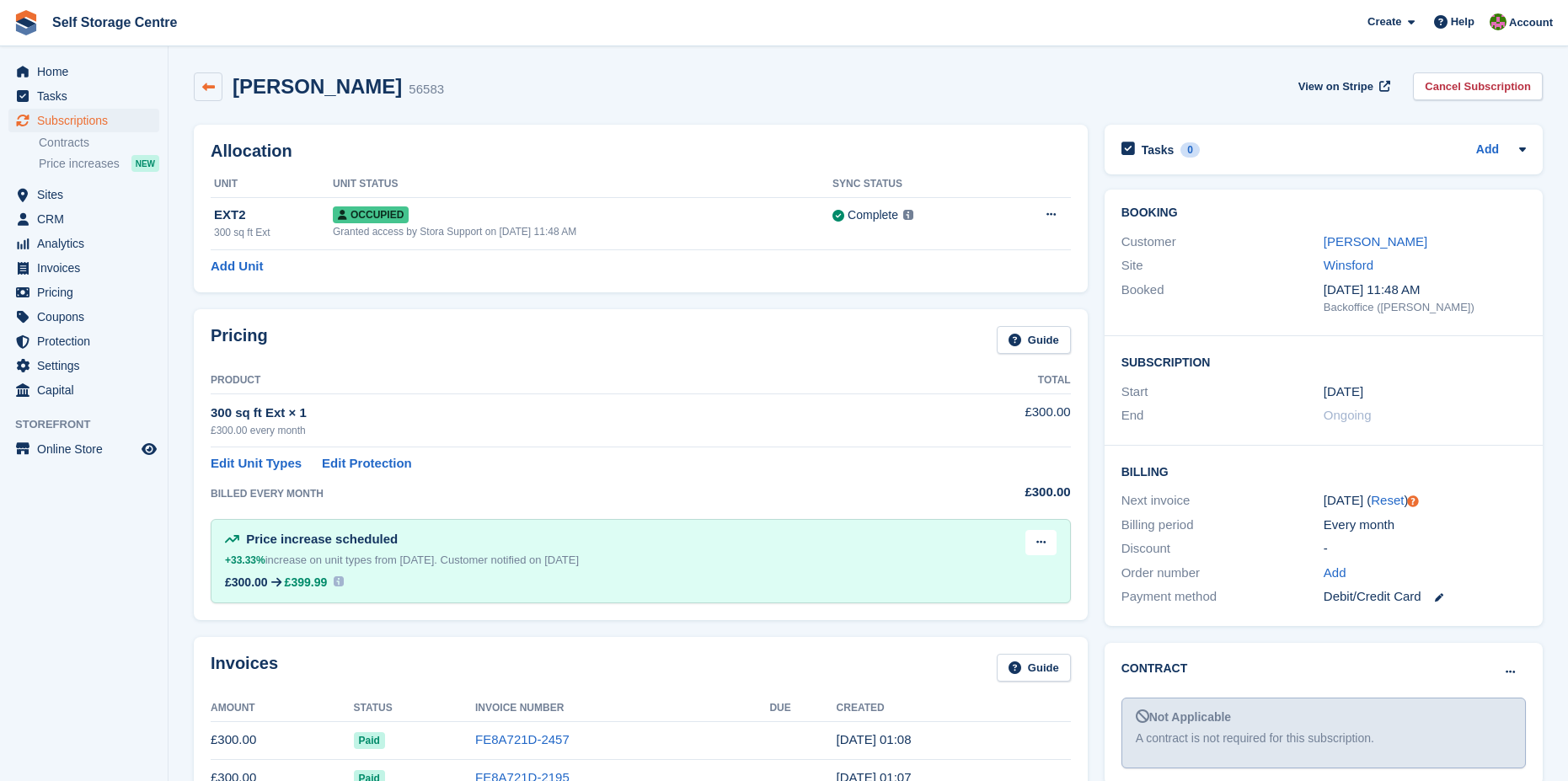
click at [207, 81] on icon at bounding box center [208, 87] width 13 height 13
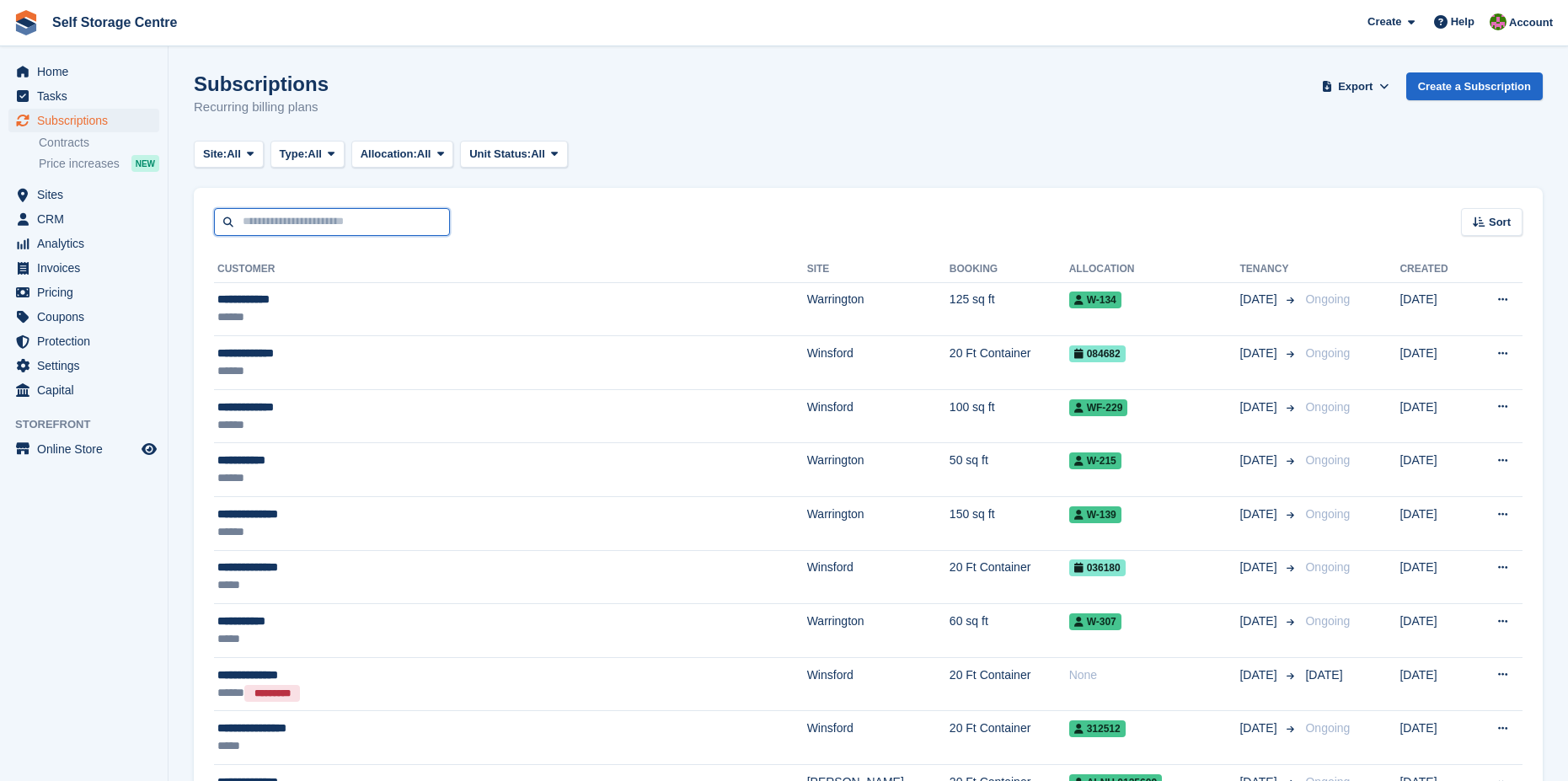
click at [263, 216] on input "text" at bounding box center [333, 222] width 236 height 28
type input "*****"
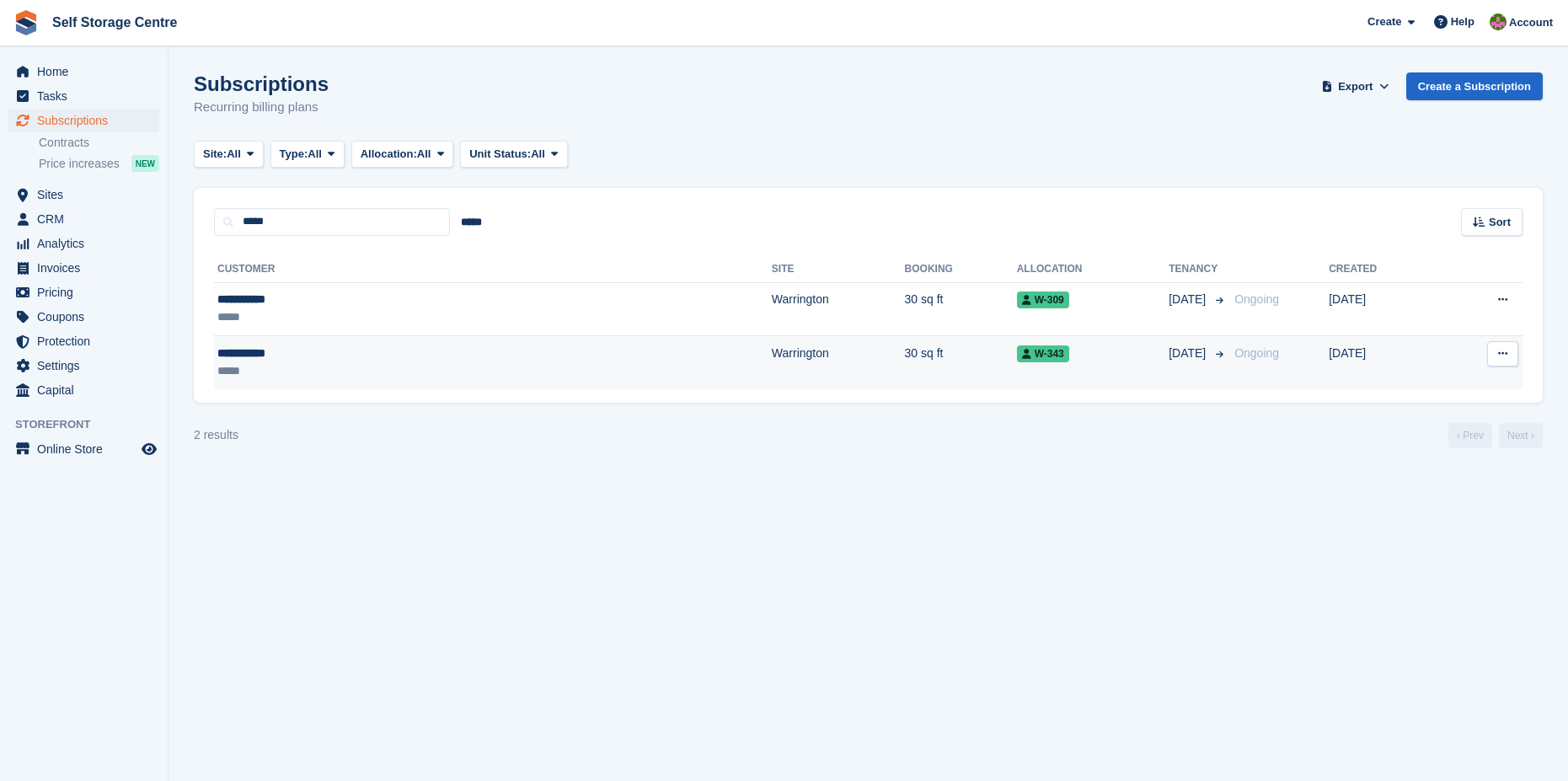
click at [295, 361] on div "**********" at bounding box center [336, 353] width 236 height 18
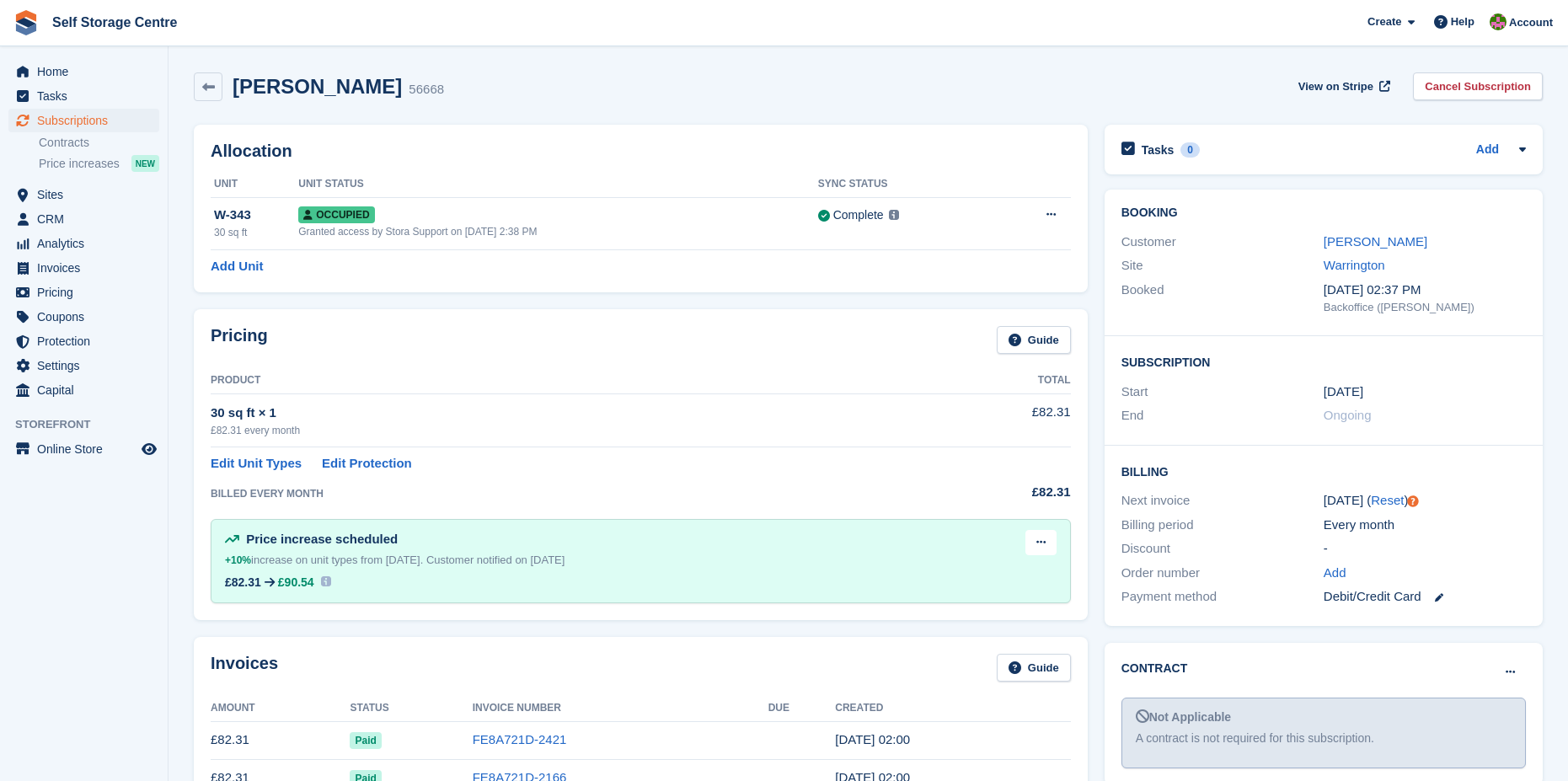
click at [251, 86] on h2 "Anita Young" at bounding box center [317, 86] width 170 height 23
click at [78, 122] on span "Subscriptions" at bounding box center [88, 121] width 101 height 24
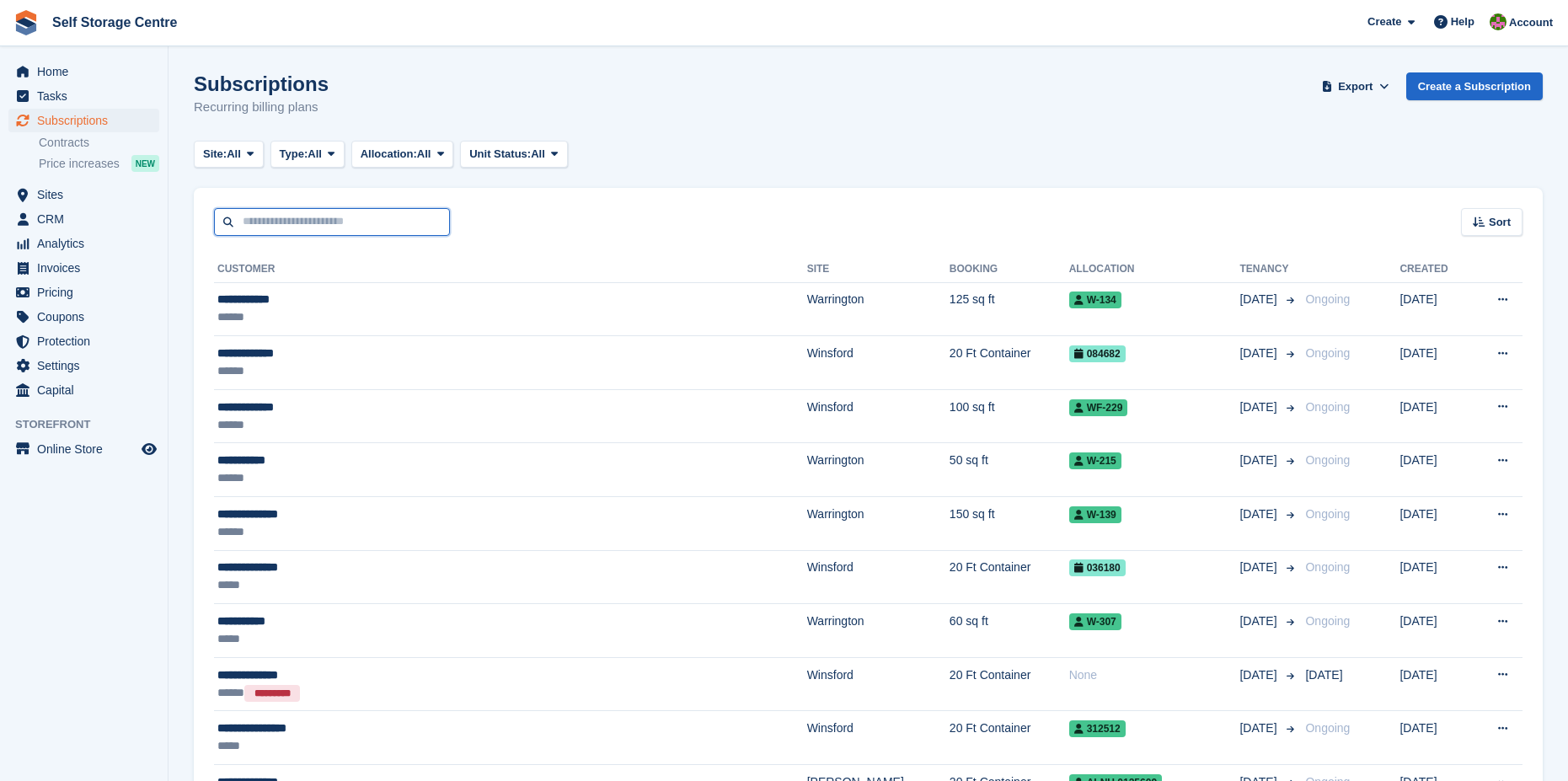
click at [241, 216] on input "text" at bounding box center [333, 222] width 236 height 28
click at [50, 71] on span "Home" at bounding box center [88, 72] width 101 height 24
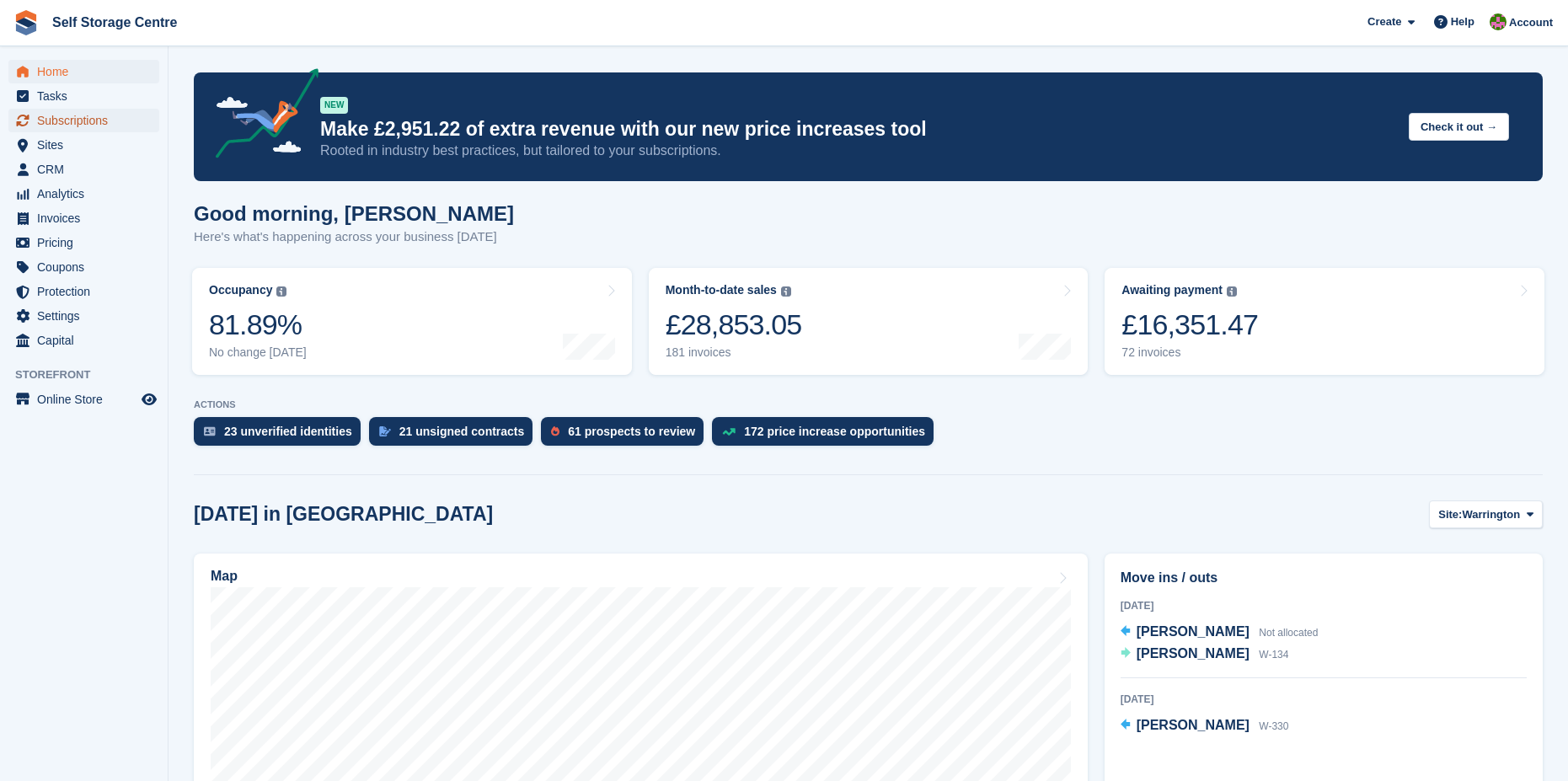
click at [51, 117] on span "Subscriptions" at bounding box center [88, 121] width 101 height 24
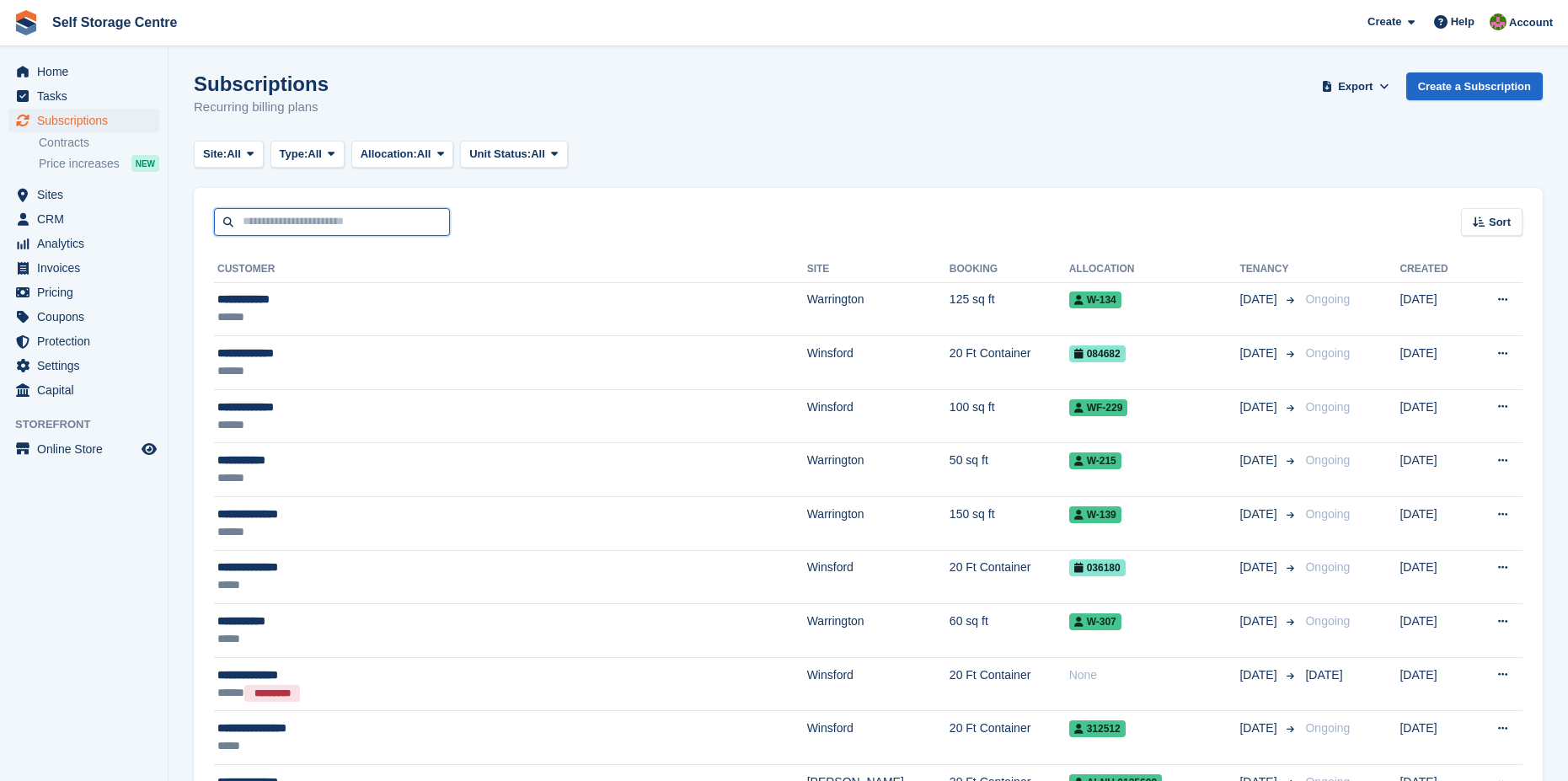
click at [240, 220] on input "text" at bounding box center [333, 222] width 236 height 28
type input "*****"
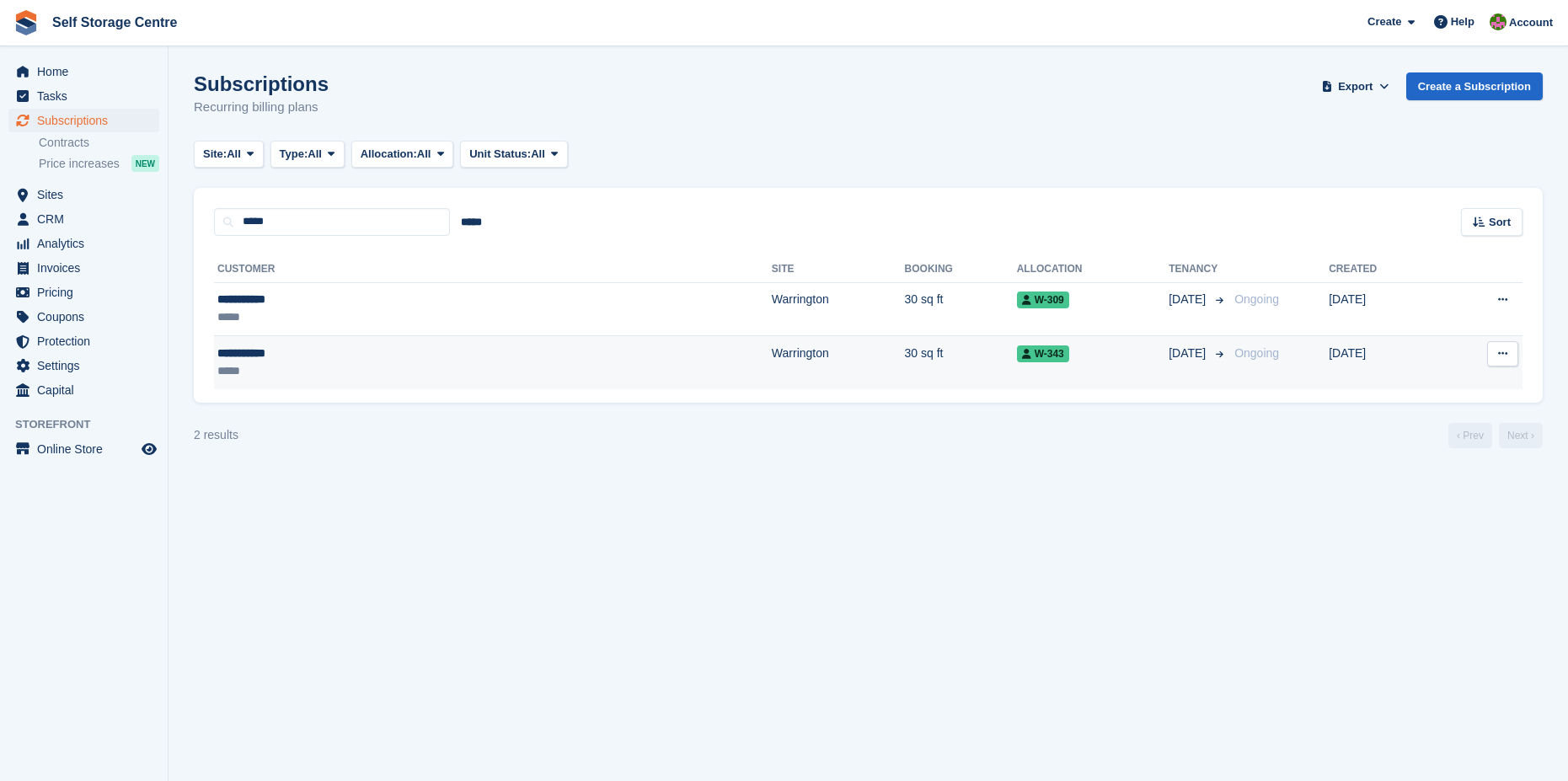
click at [230, 350] on div "**********" at bounding box center [336, 353] width 236 height 18
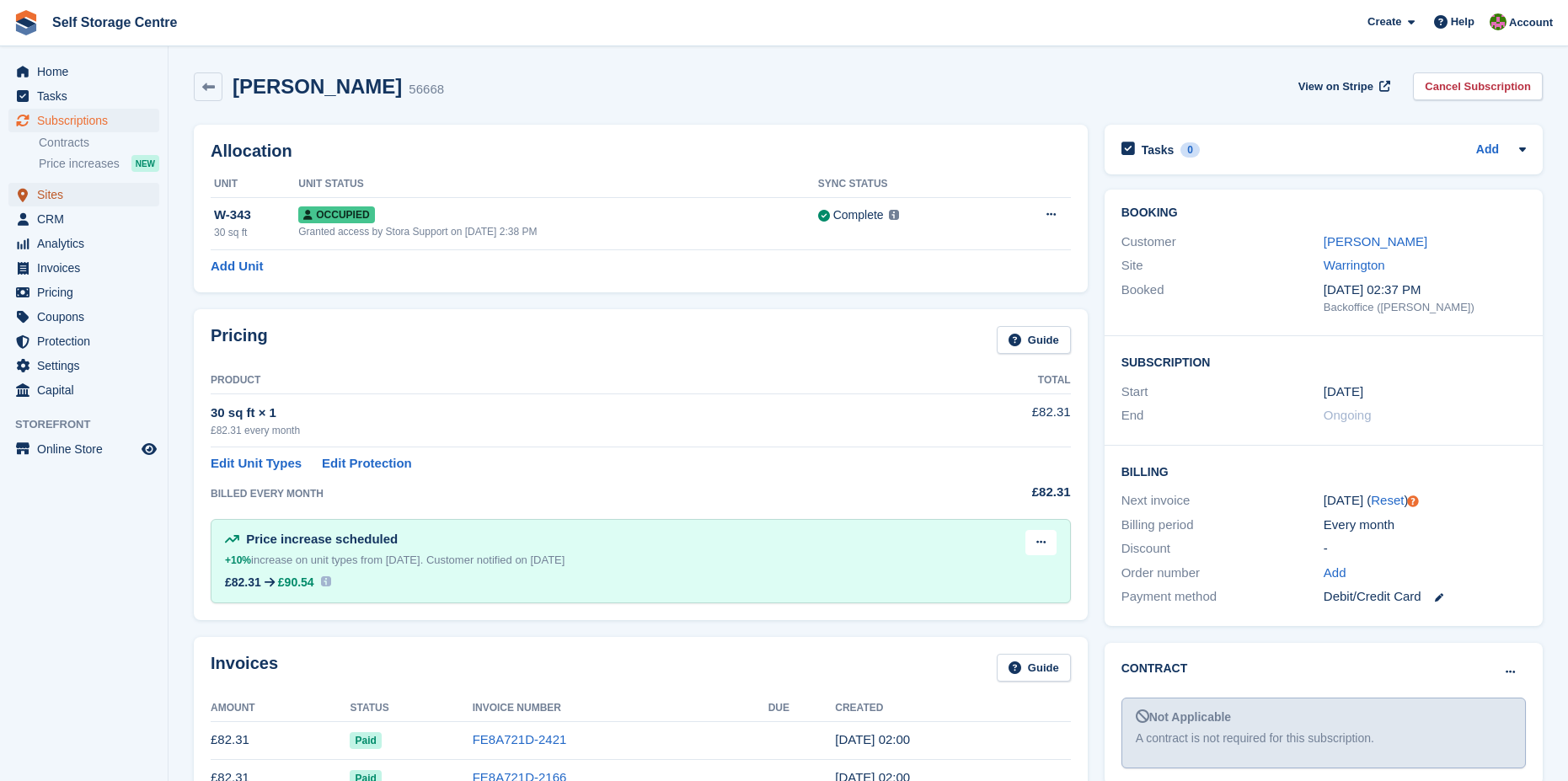
click at [42, 192] on span "Sites" at bounding box center [88, 195] width 101 height 24
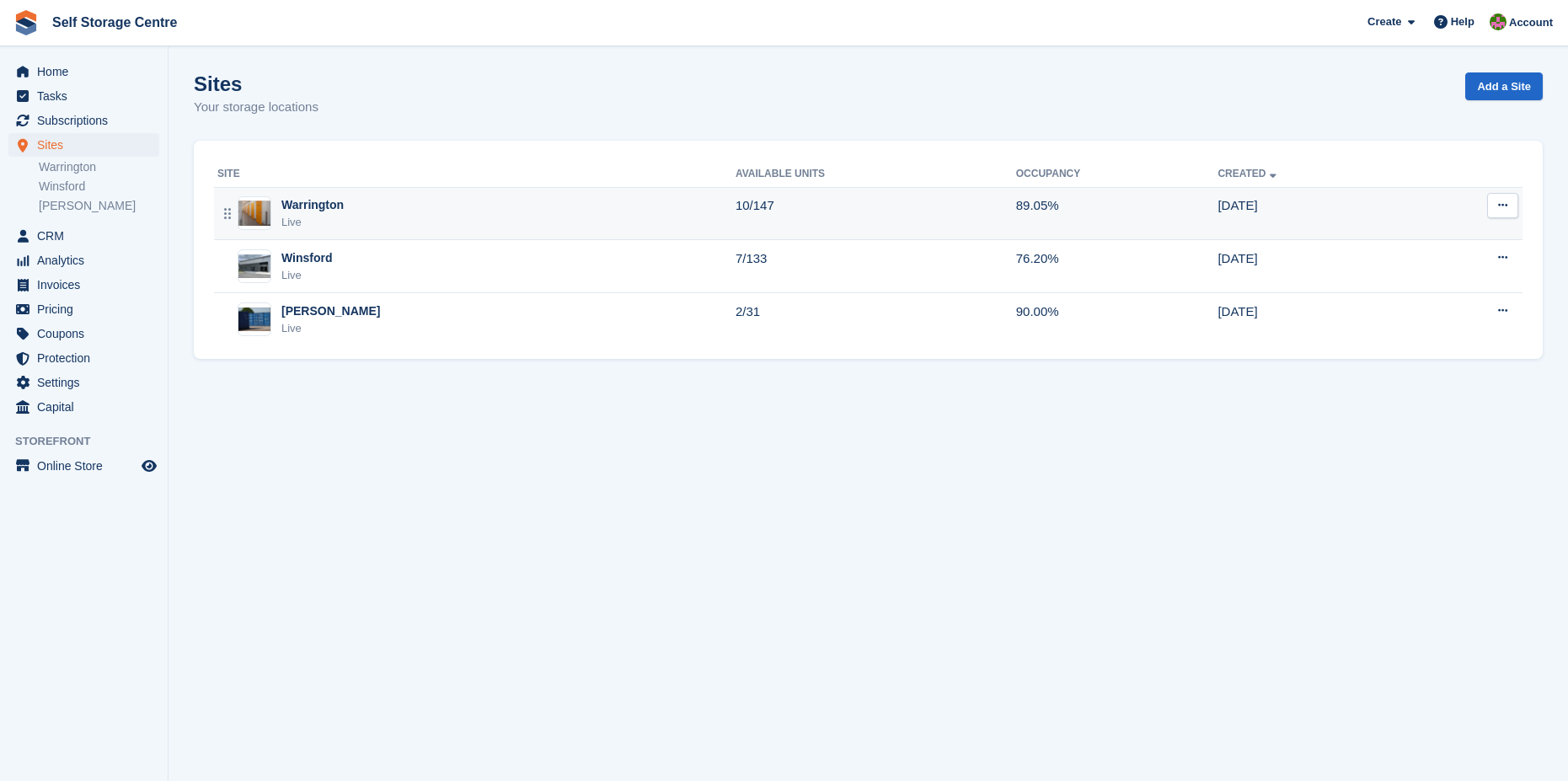
click at [291, 209] on div "Warrington" at bounding box center [312, 205] width 62 height 18
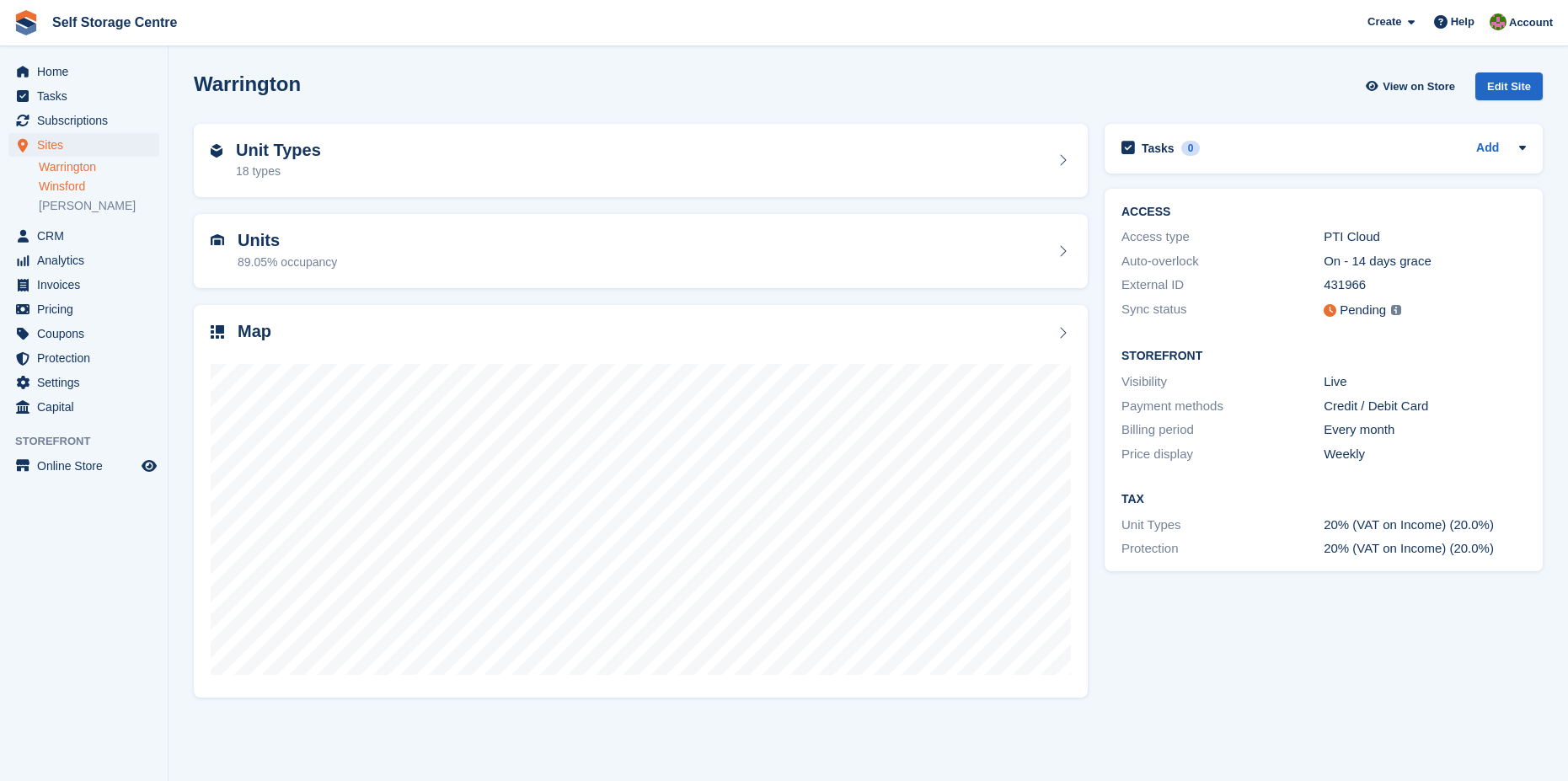
click at [55, 188] on link "Winsford" at bounding box center [99, 187] width 121 height 16
click at [273, 165] on div "21 types, 2 groups" at bounding box center [284, 171] width 97 height 18
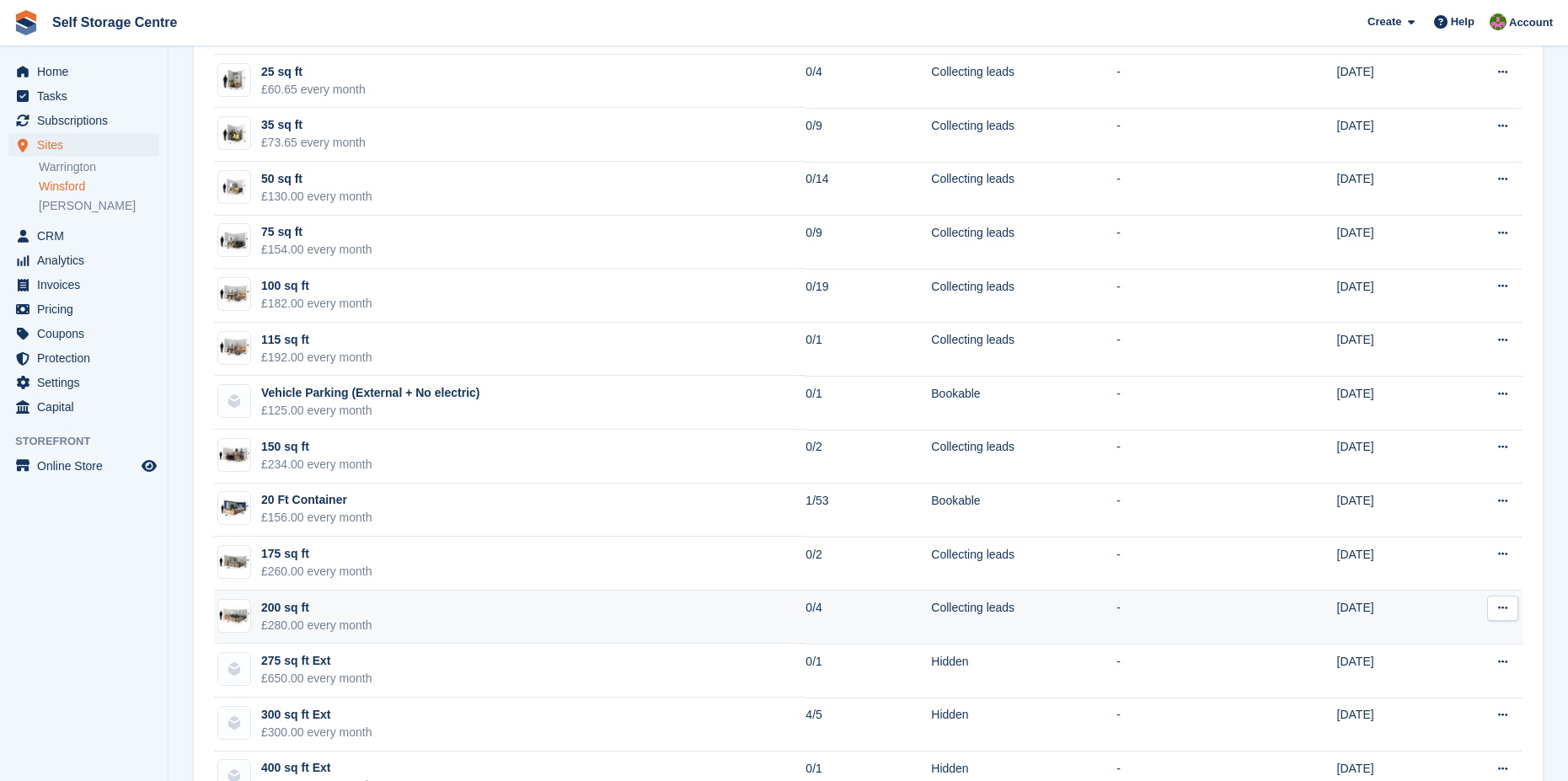
scroll to position [667, 0]
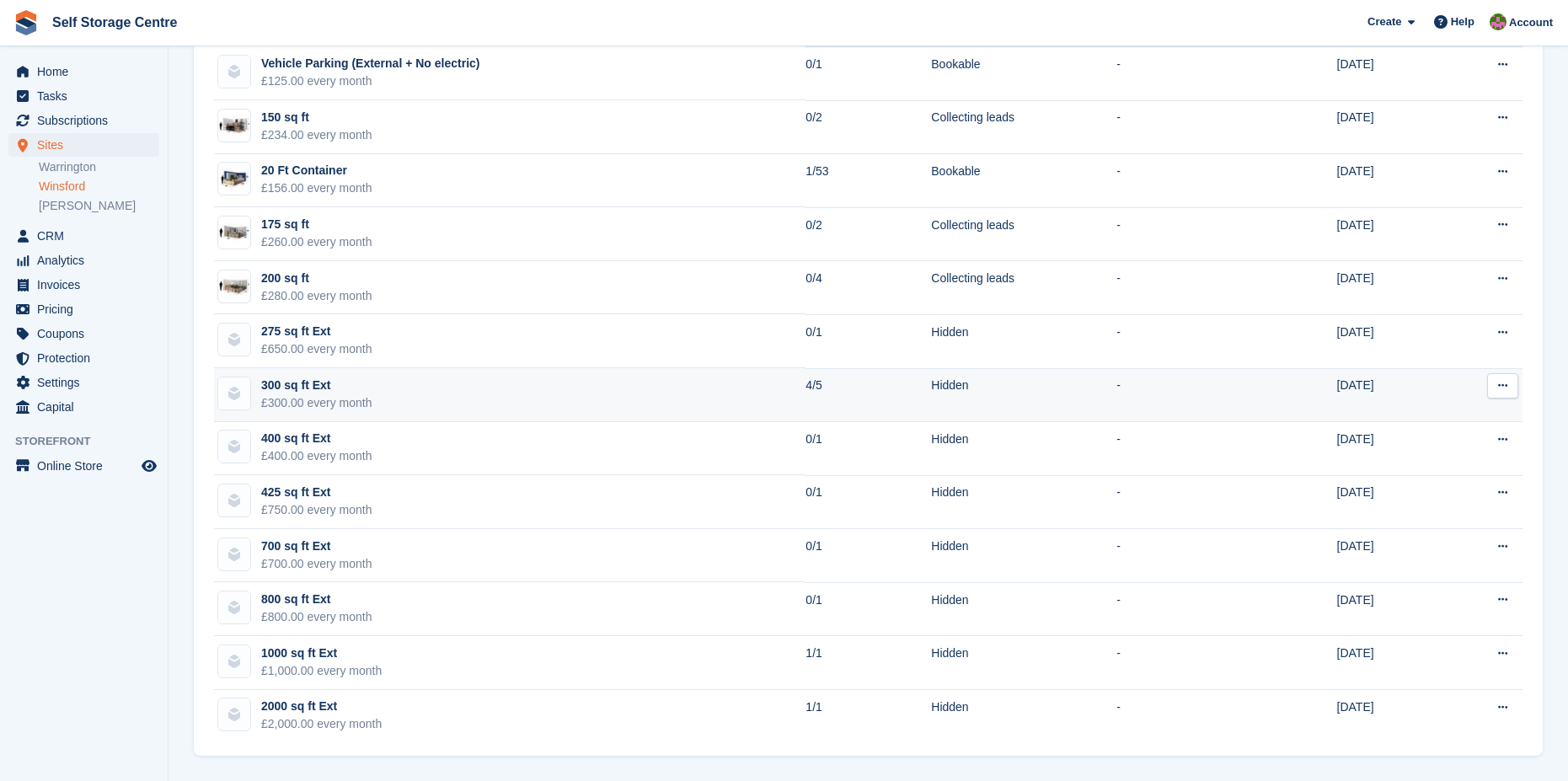
click at [282, 388] on div "300 sq ft Ext" at bounding box center [316, 385] width 111 height 18
